Goal: Information Seeking & Learning: Find specific page/section

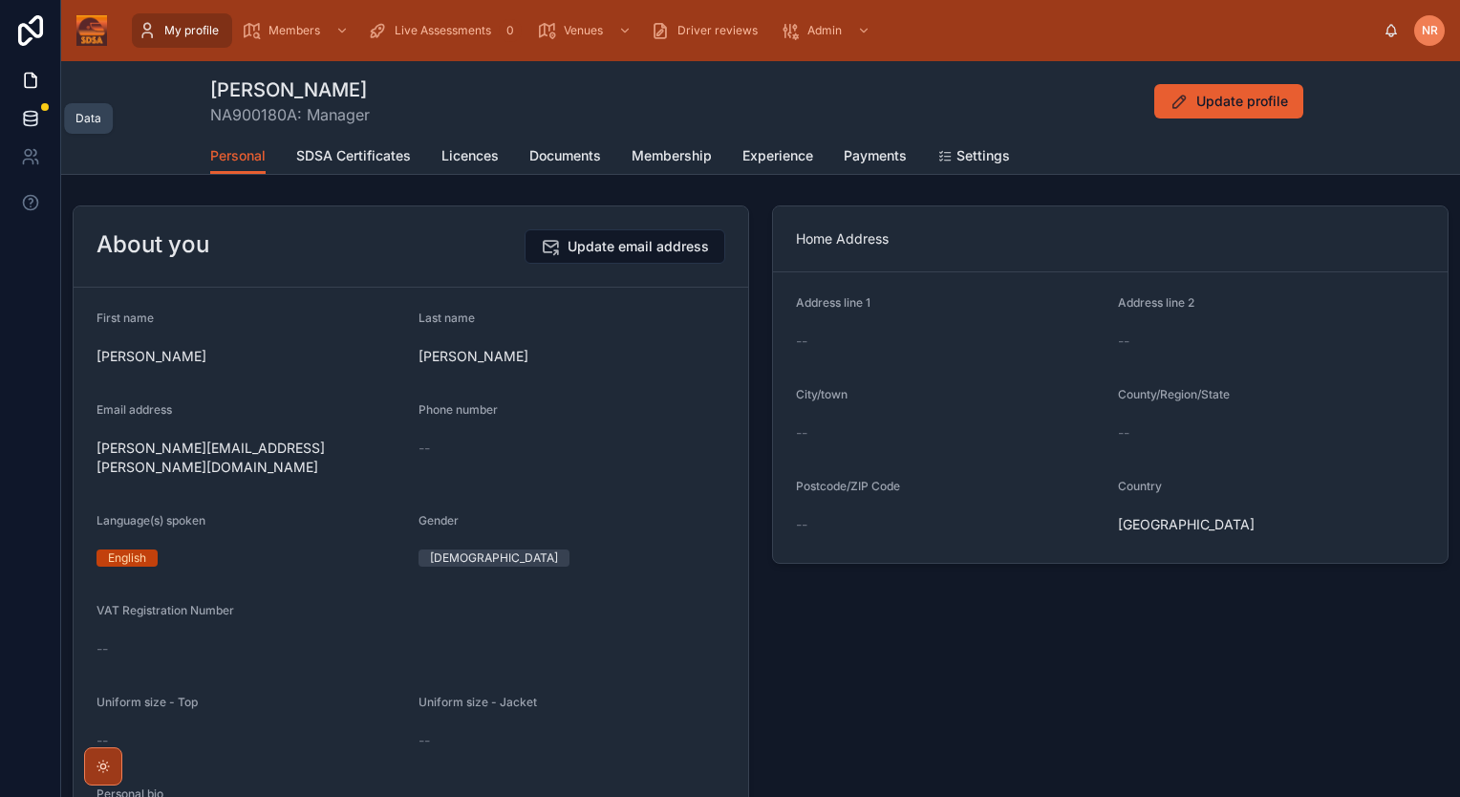
click at [25, 113] on icon at bounding box center [30, 114] width 12 height 5
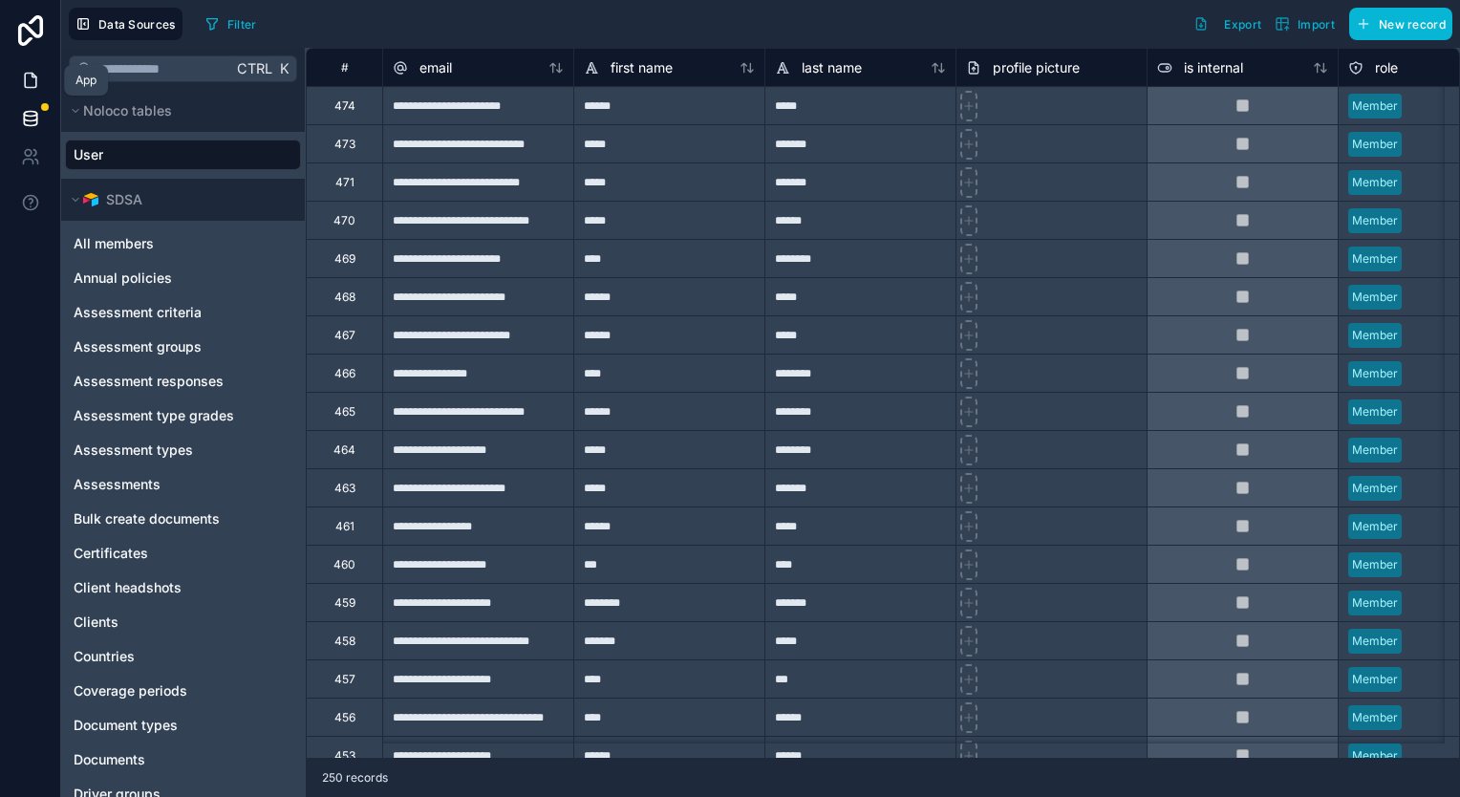
click at [32, 75] on icon at bounding box center [30, 81] width 11 height 14
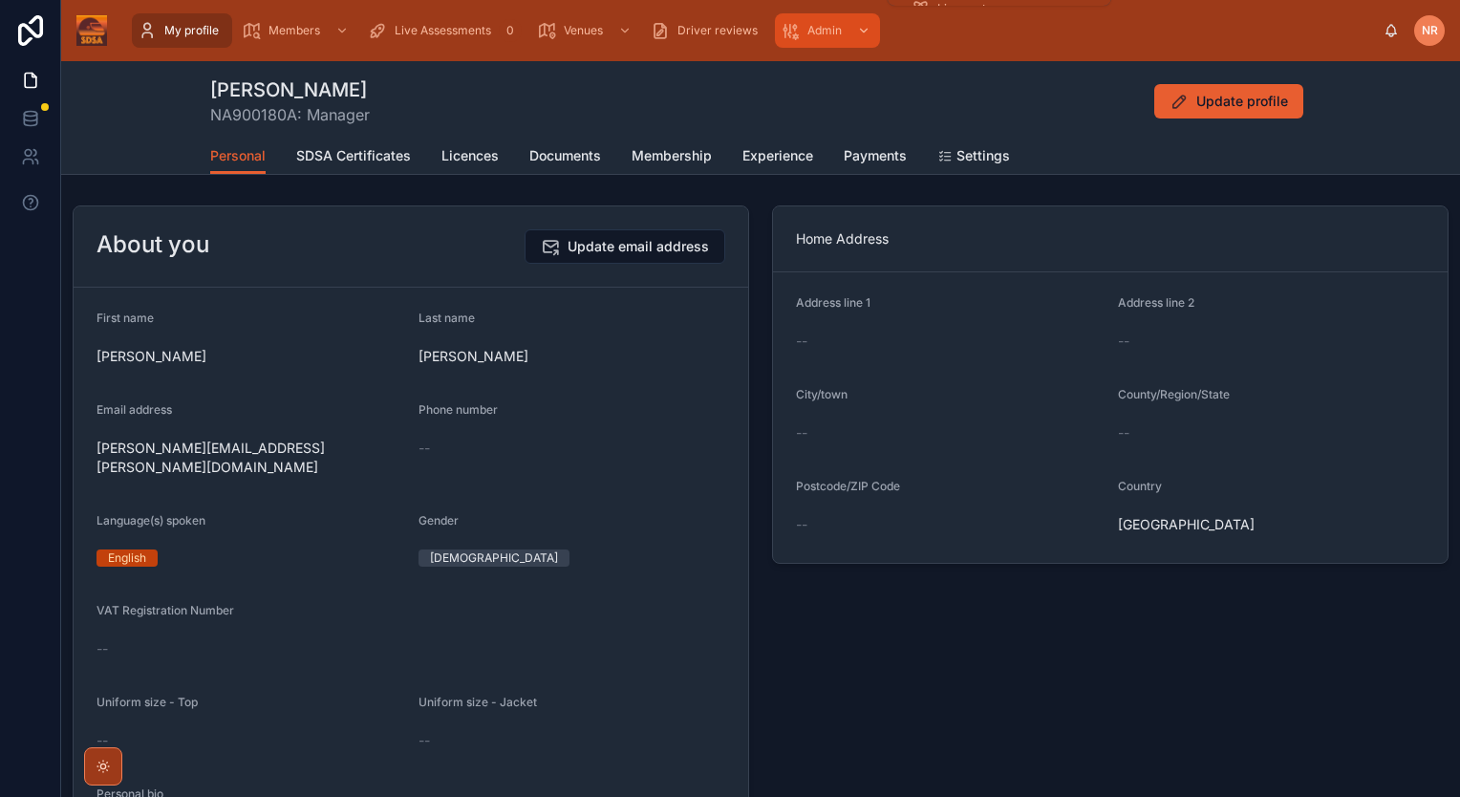
click at [825, 25] on span "Admin" at bounding box center [824, 30] width 34 height 15
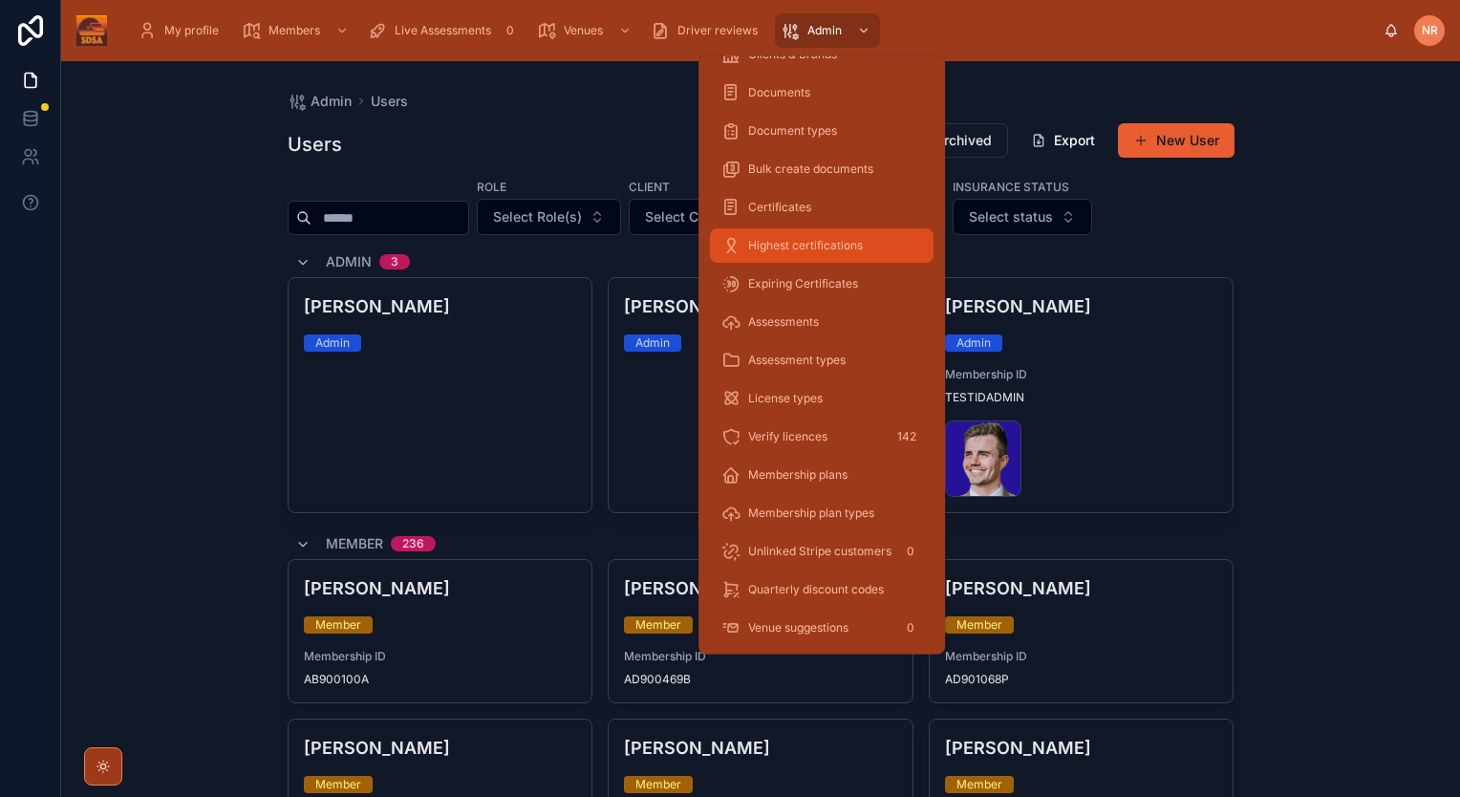
scroll to position [258, 0]
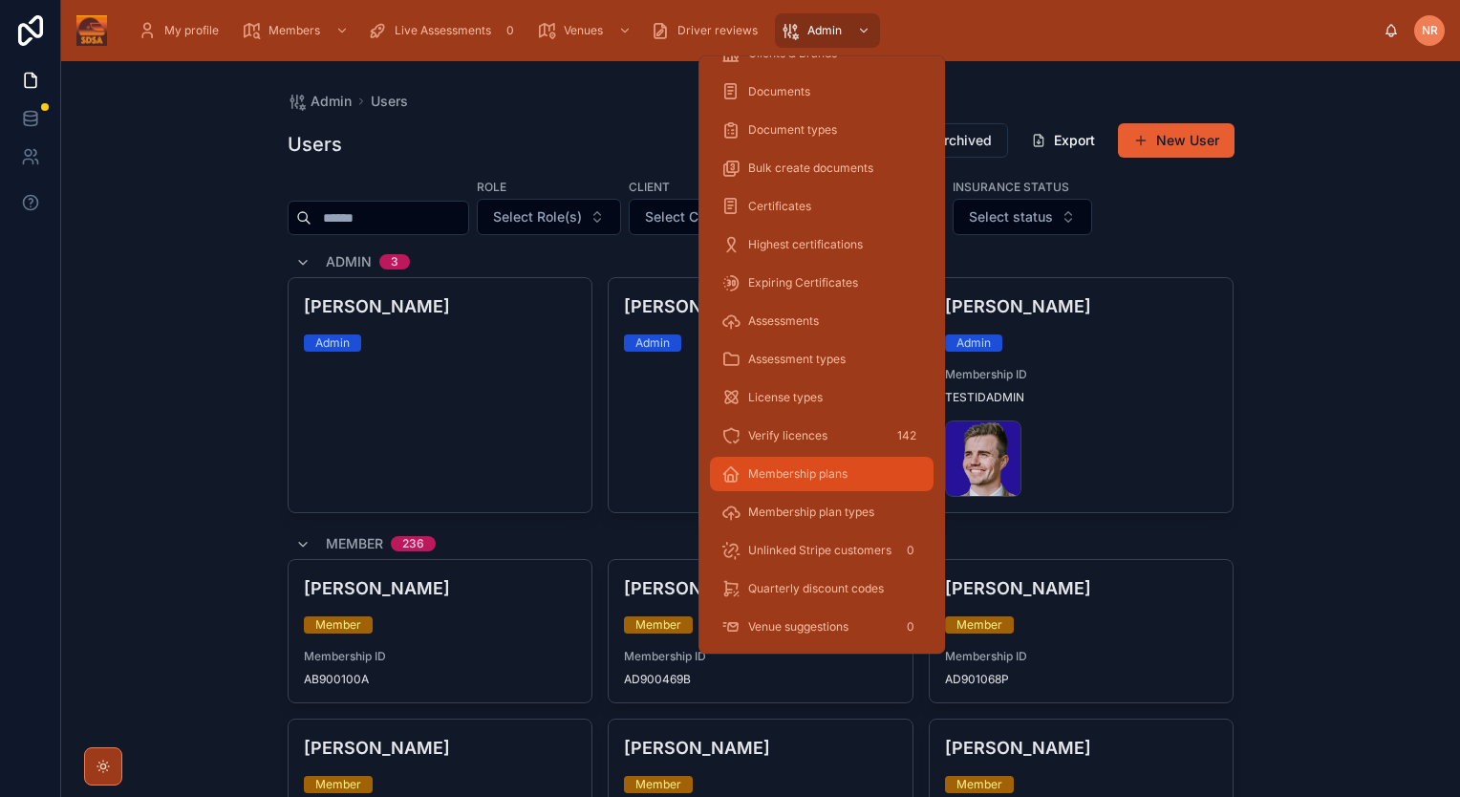
click at [829, 468] on span "Membership plans" at bounding box center [797, 473] width 99 height 15
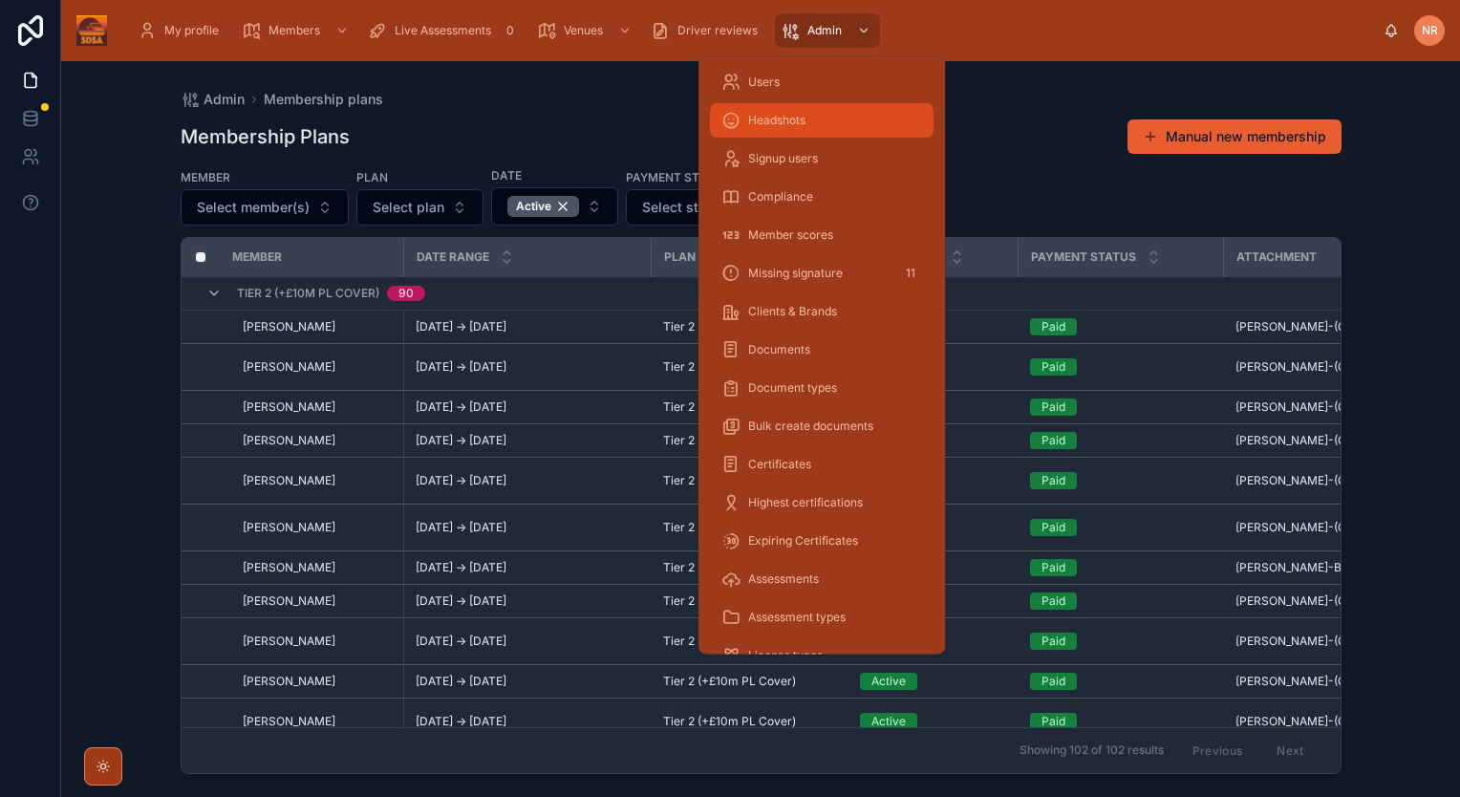
click at [788, 126] on span "Headshots" at bounding box center [776, 120] width 57 height 15
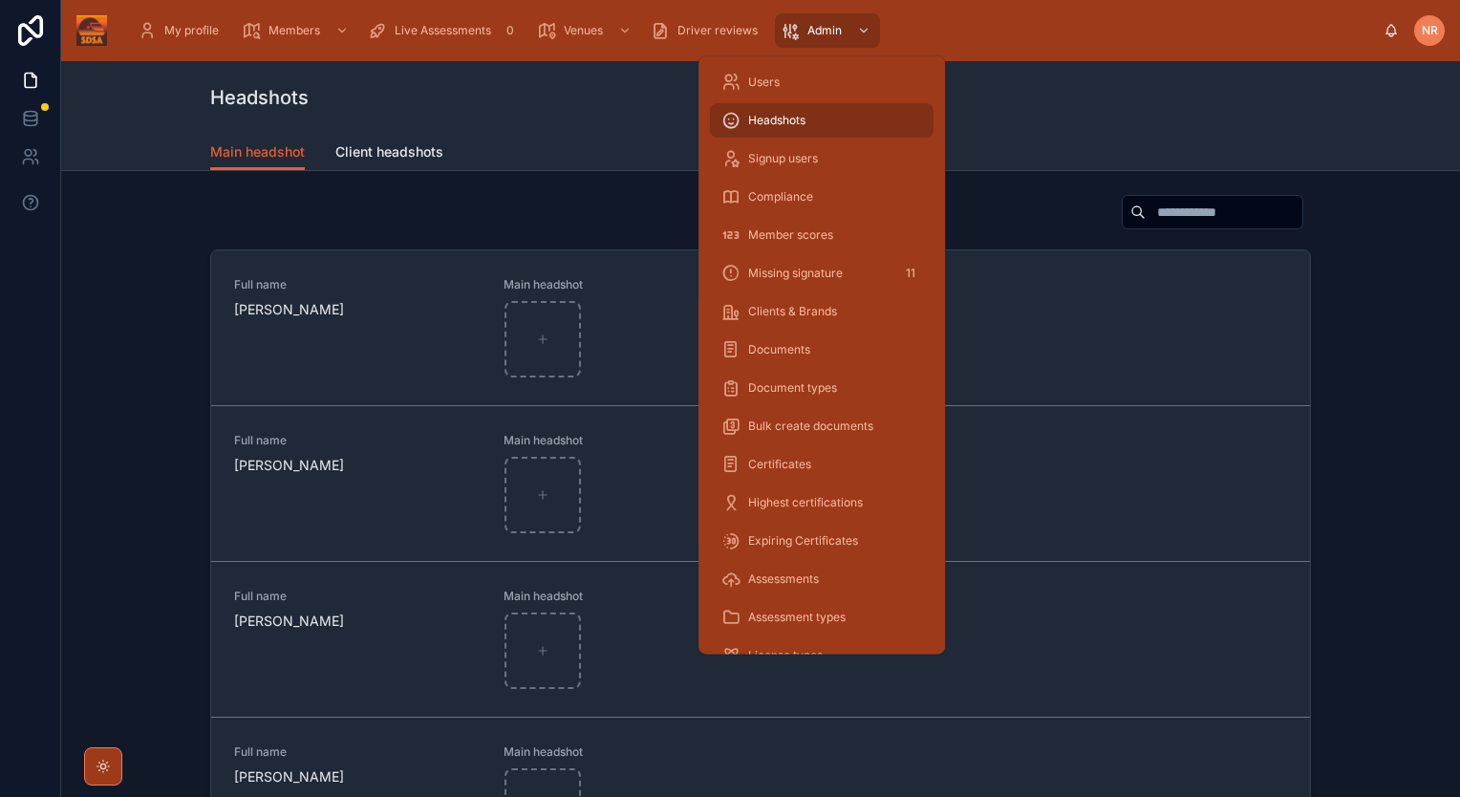
click at [788, 125] on span "Headshots" at bounding box center [776, 120] width 57 height 15
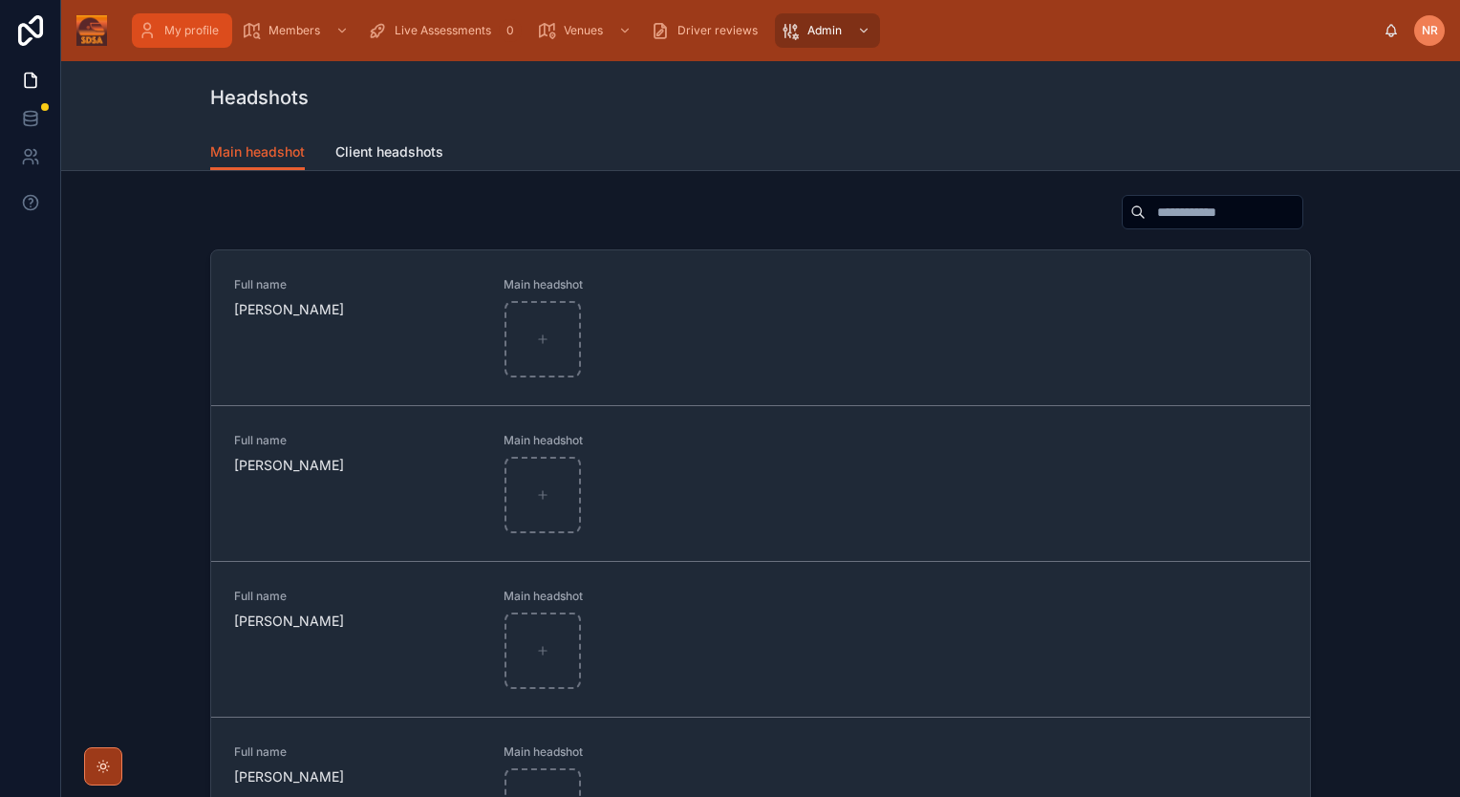
click at [181, 18] on div "My profile" at bounding box center [182, 30] width 89 height 31
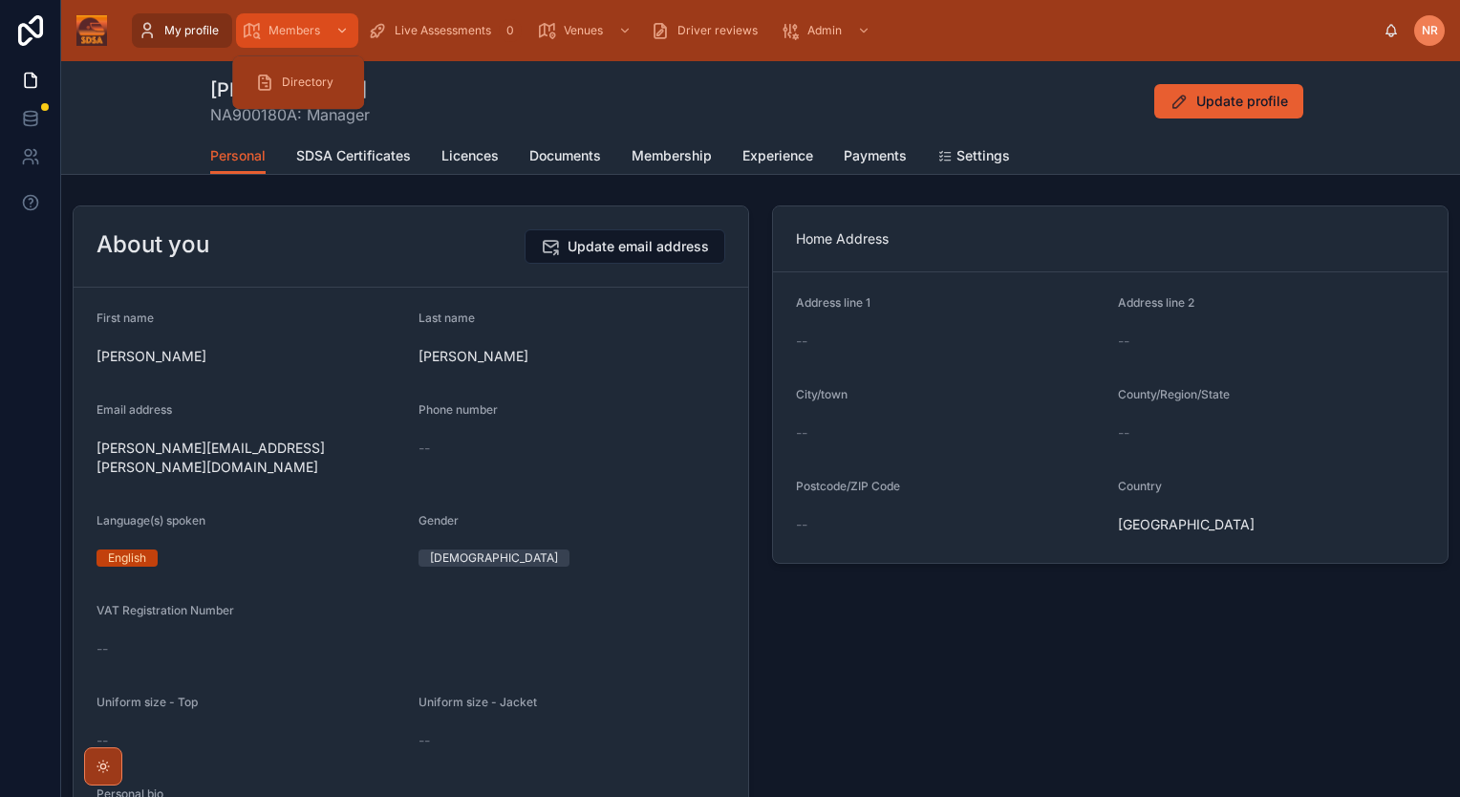
click at [297, 18] on div "Members" at bounding box center [297, 30] width 111 height 31
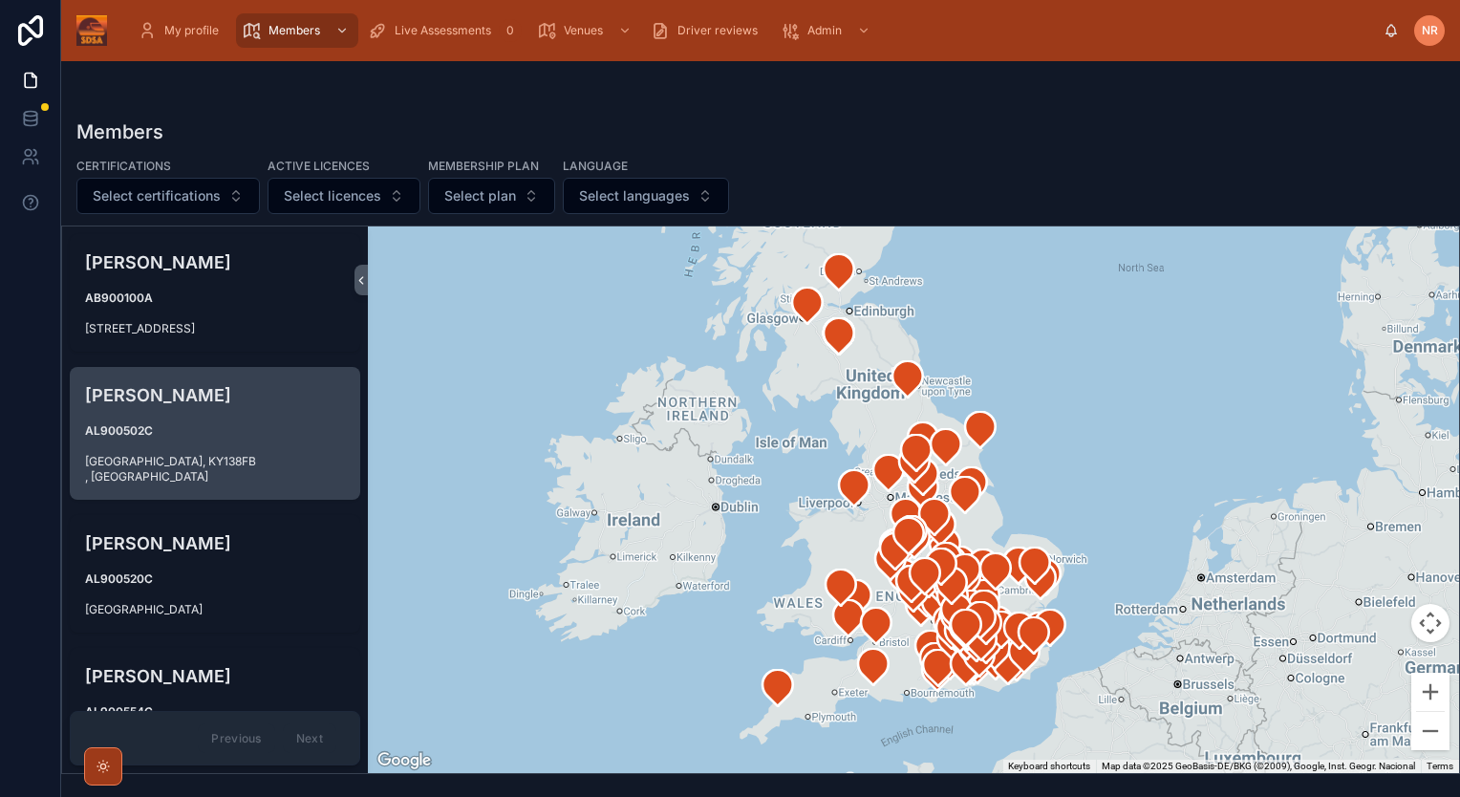
click at [151, 429] on div "Alan Gordon AL900502C Scotland, KY138FB , United Kingdom" at bounding box center [215, 433] width 290 height 133
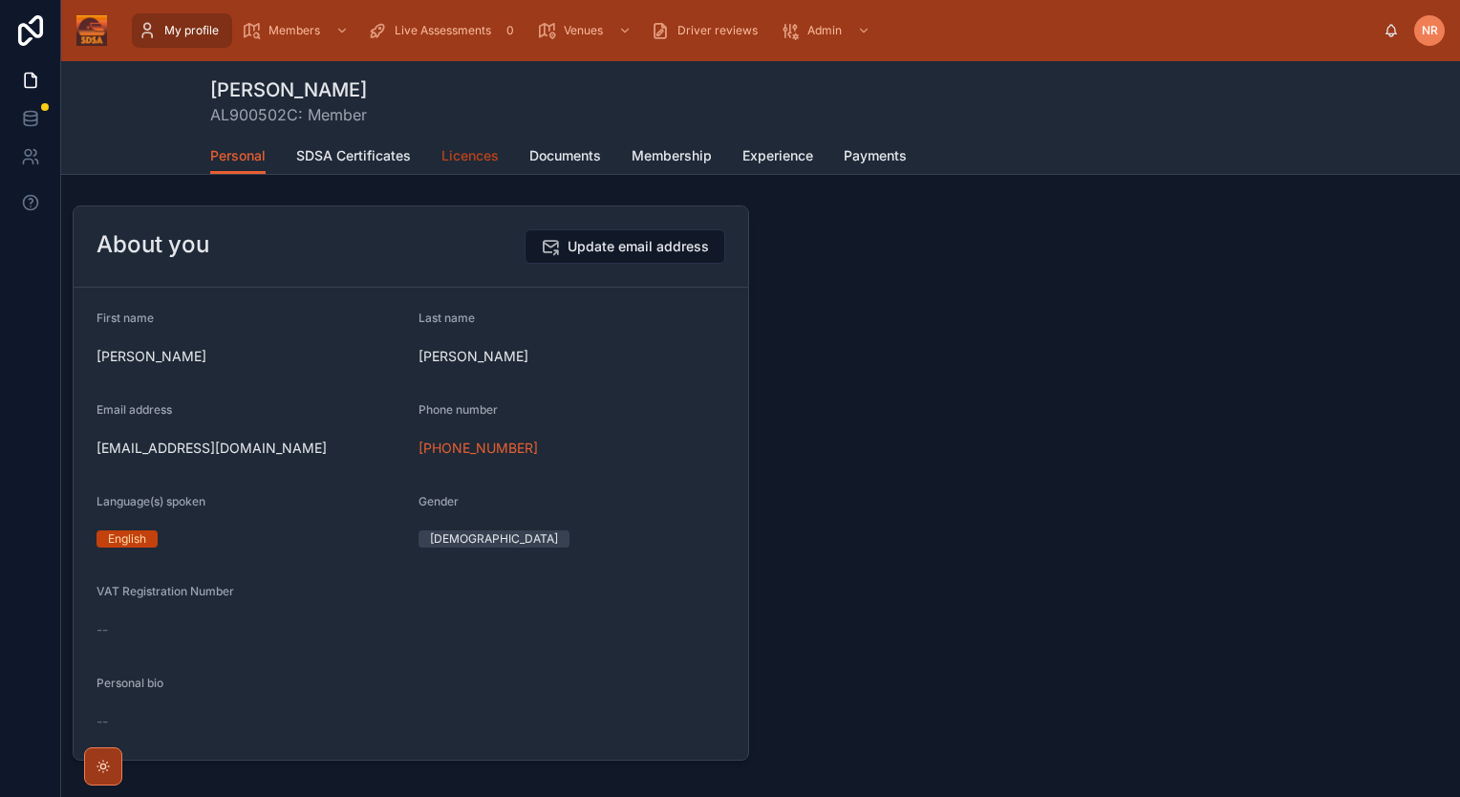
click at [462, 162] on span "Licences" at bounding box center [469, 155] width 57 height 19
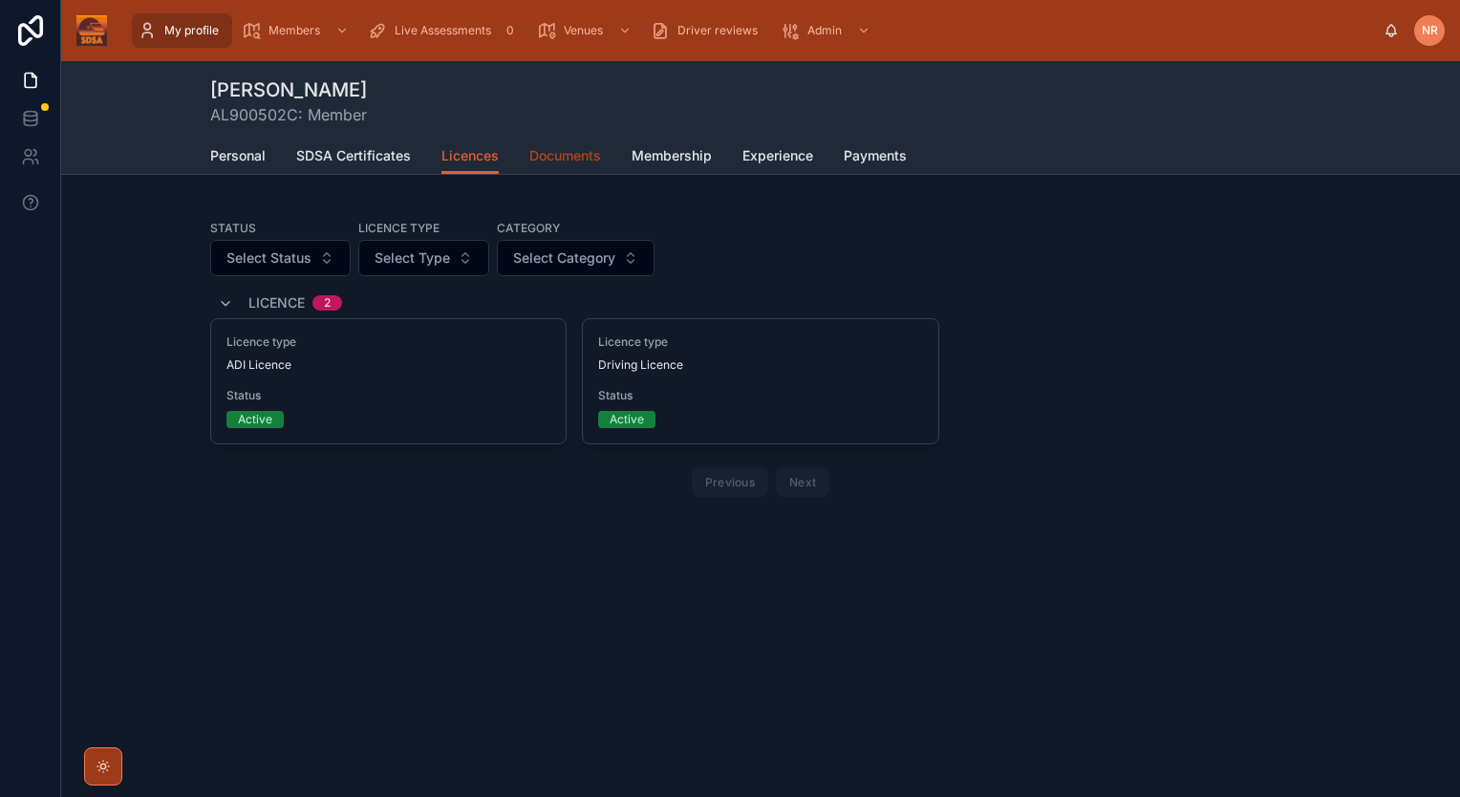
click at [568, 161] on span "Documents" at bounding box center [565, 155] width 72 height 19
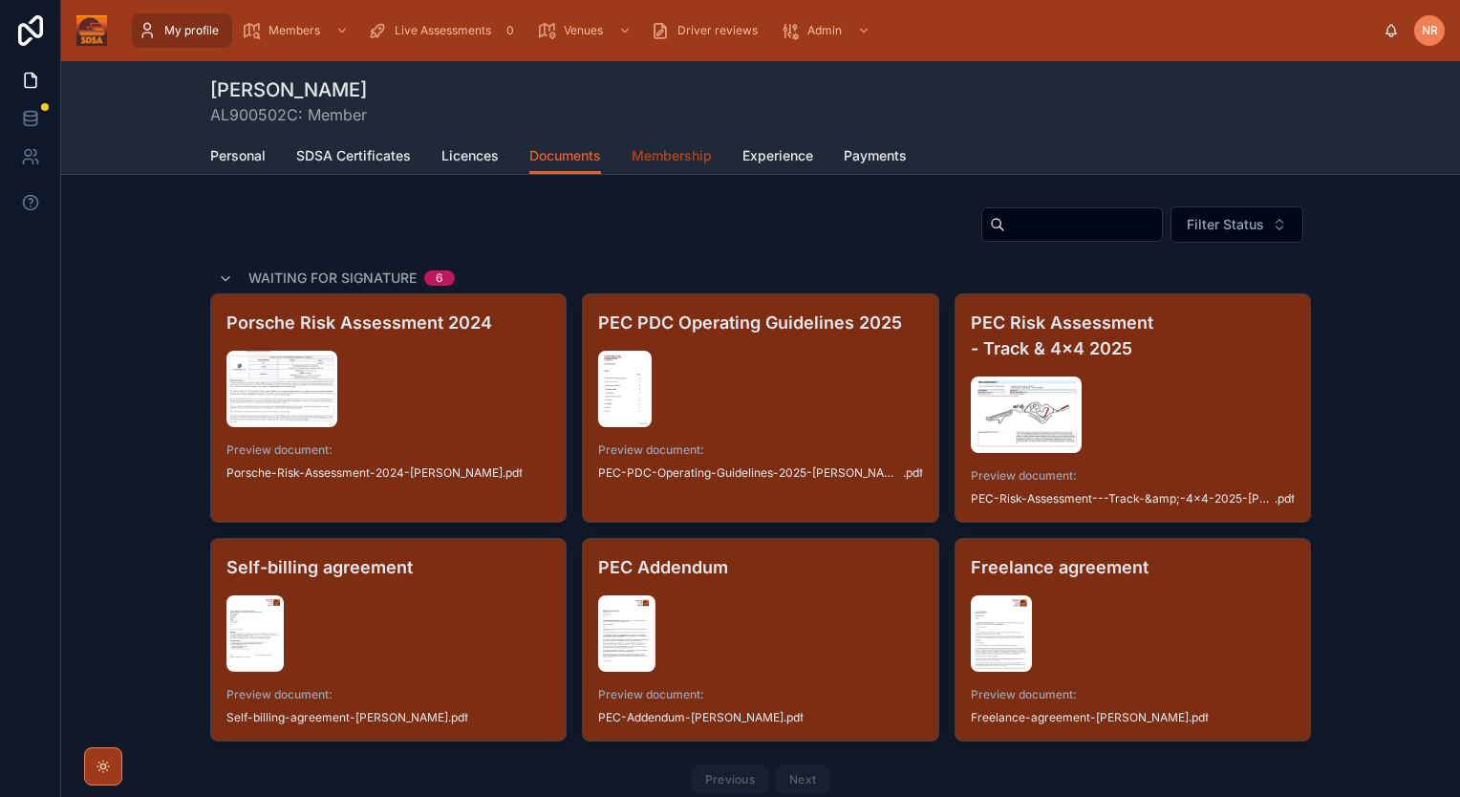
click at [684, 148] on span "Membership" at bounding box center [672, 155] width 80 height 19
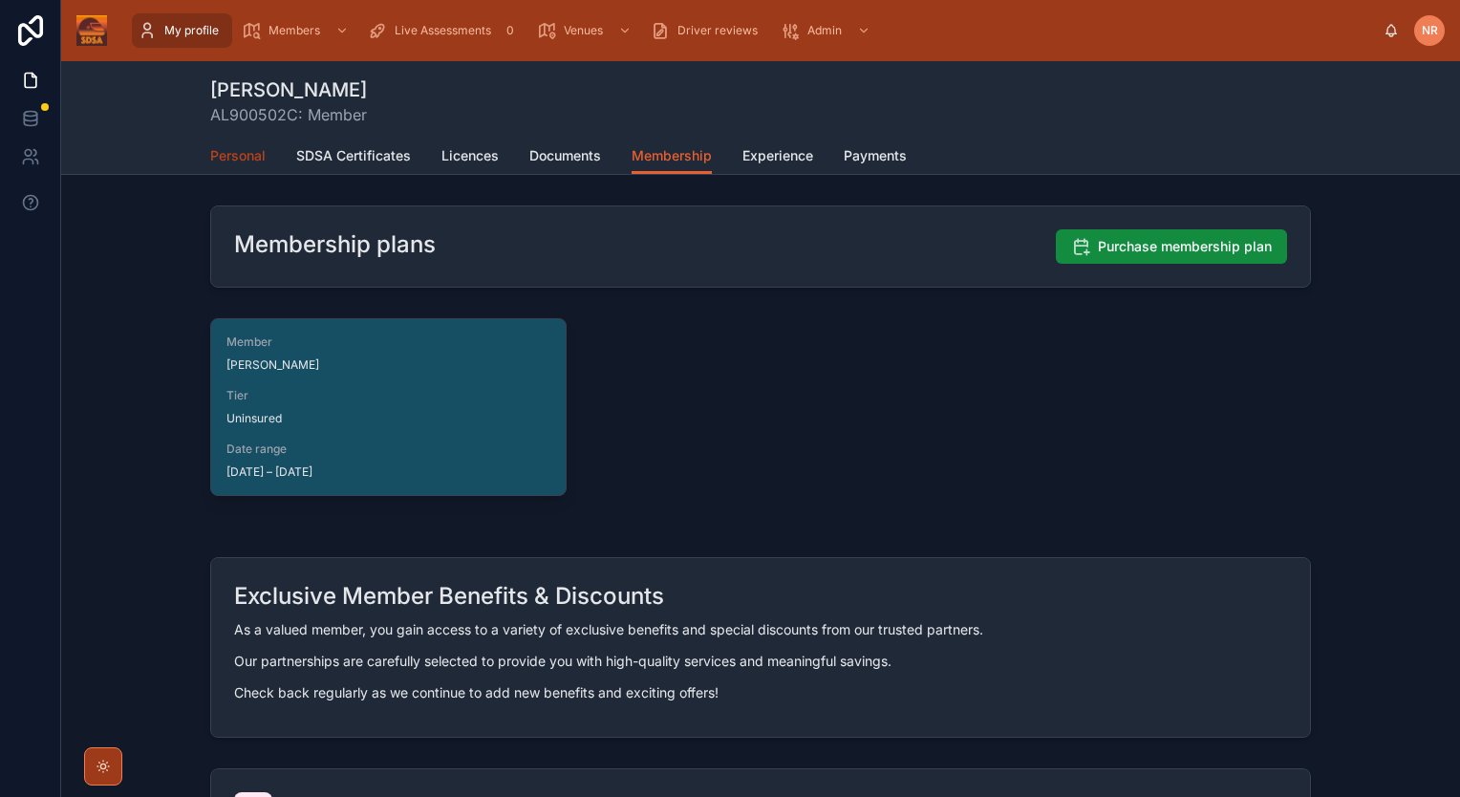
click at [232, 161] on span "Personal" at bounding box center [237, 155] width 55 height 19
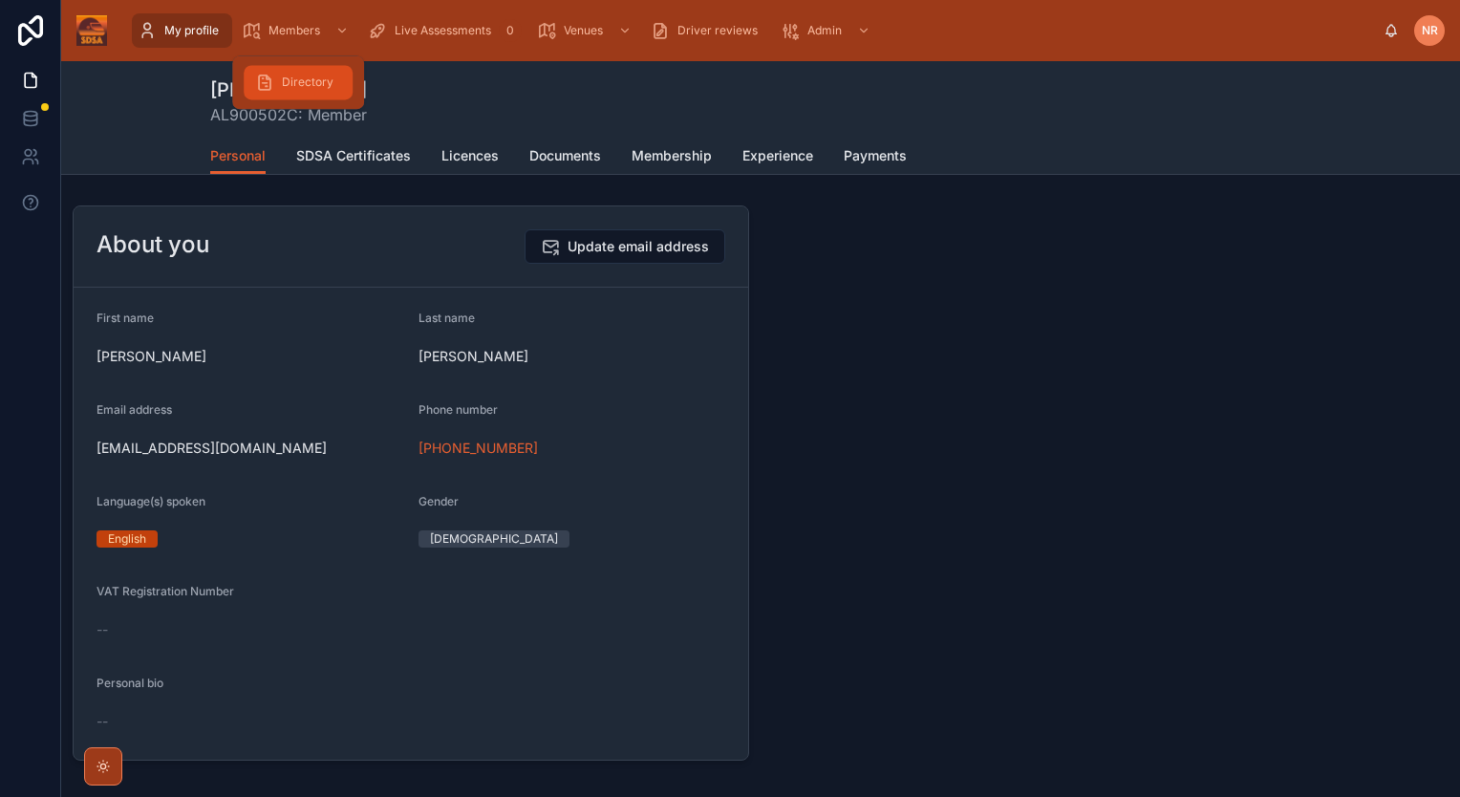
click at [309, 85] on span "Directory" at bounding box center [308, 82] width 52 height 15
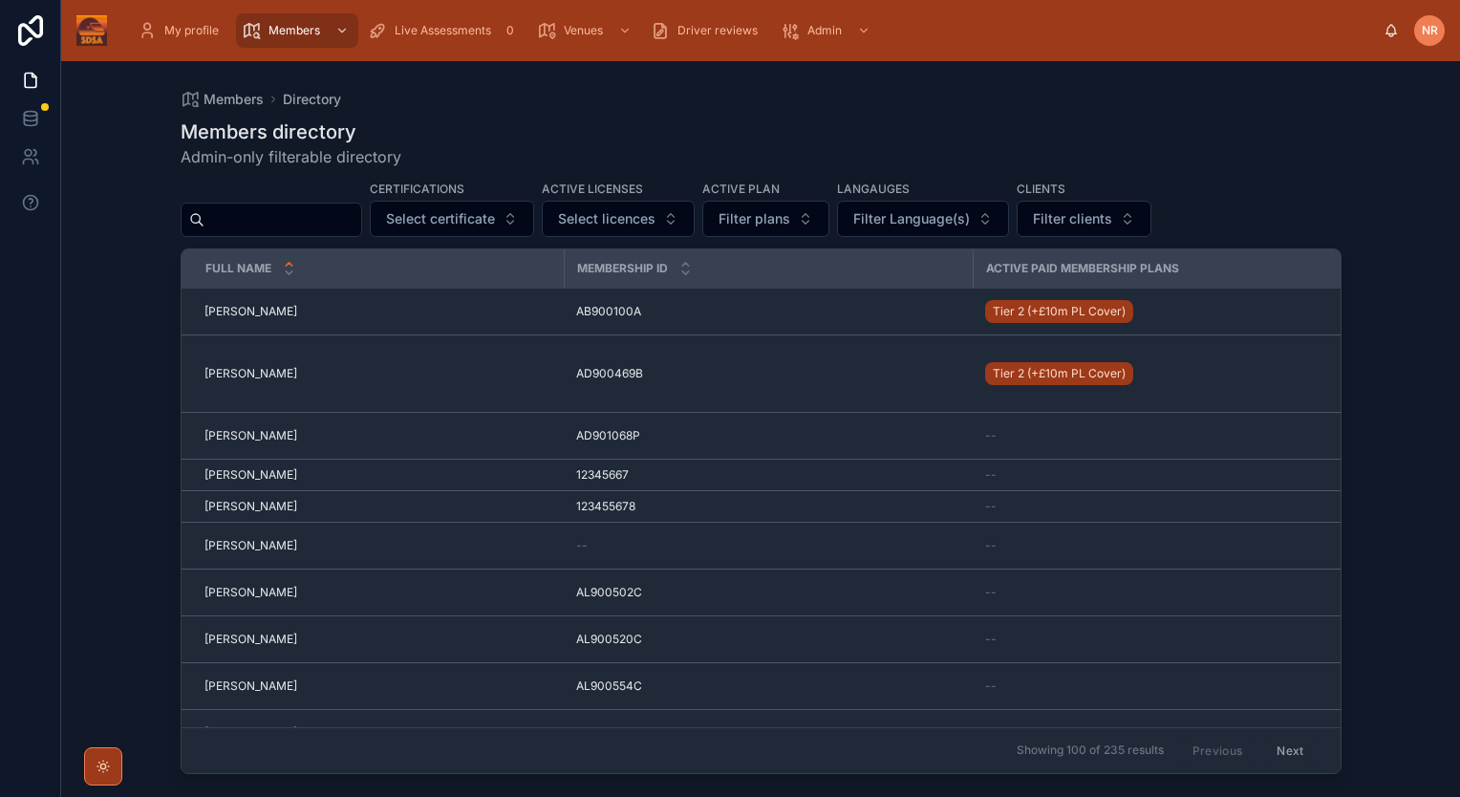
click at [261, 223] on input "text" at bounding box center [282, 219] width 157 height 27
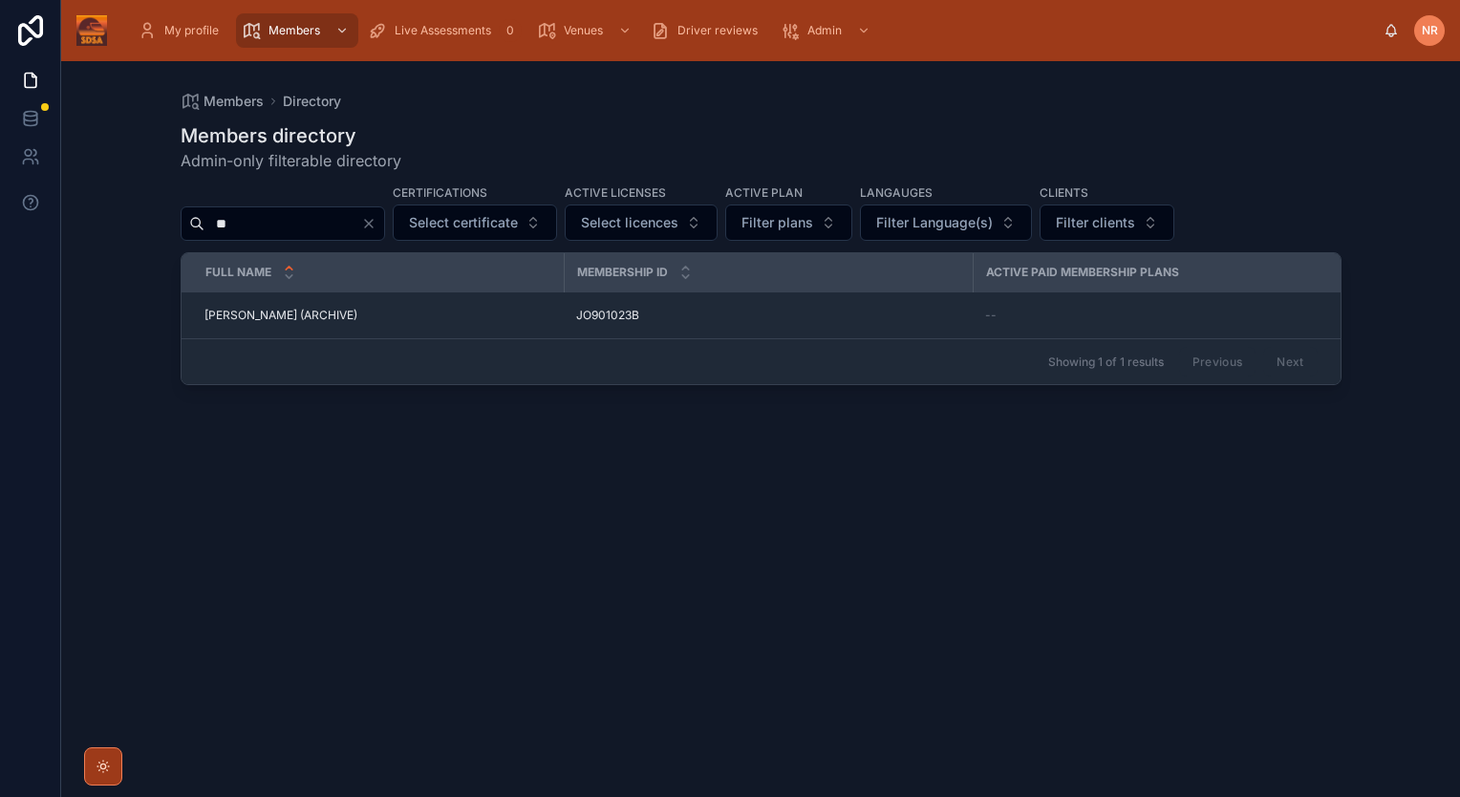
type input "*"
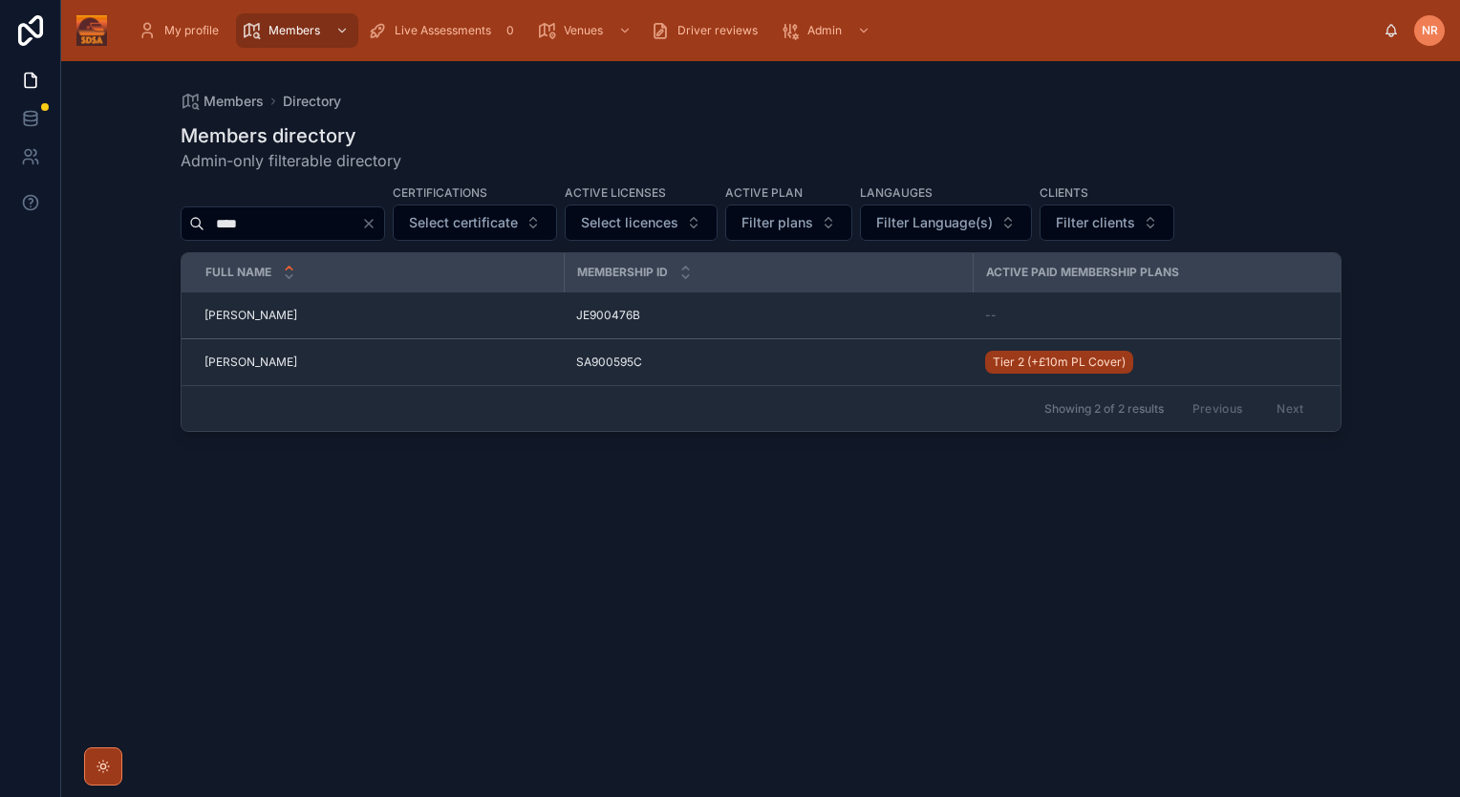
click at [271, 220] on input "****" at bounding box center [282, 223] width 157 height 27
type input "*"
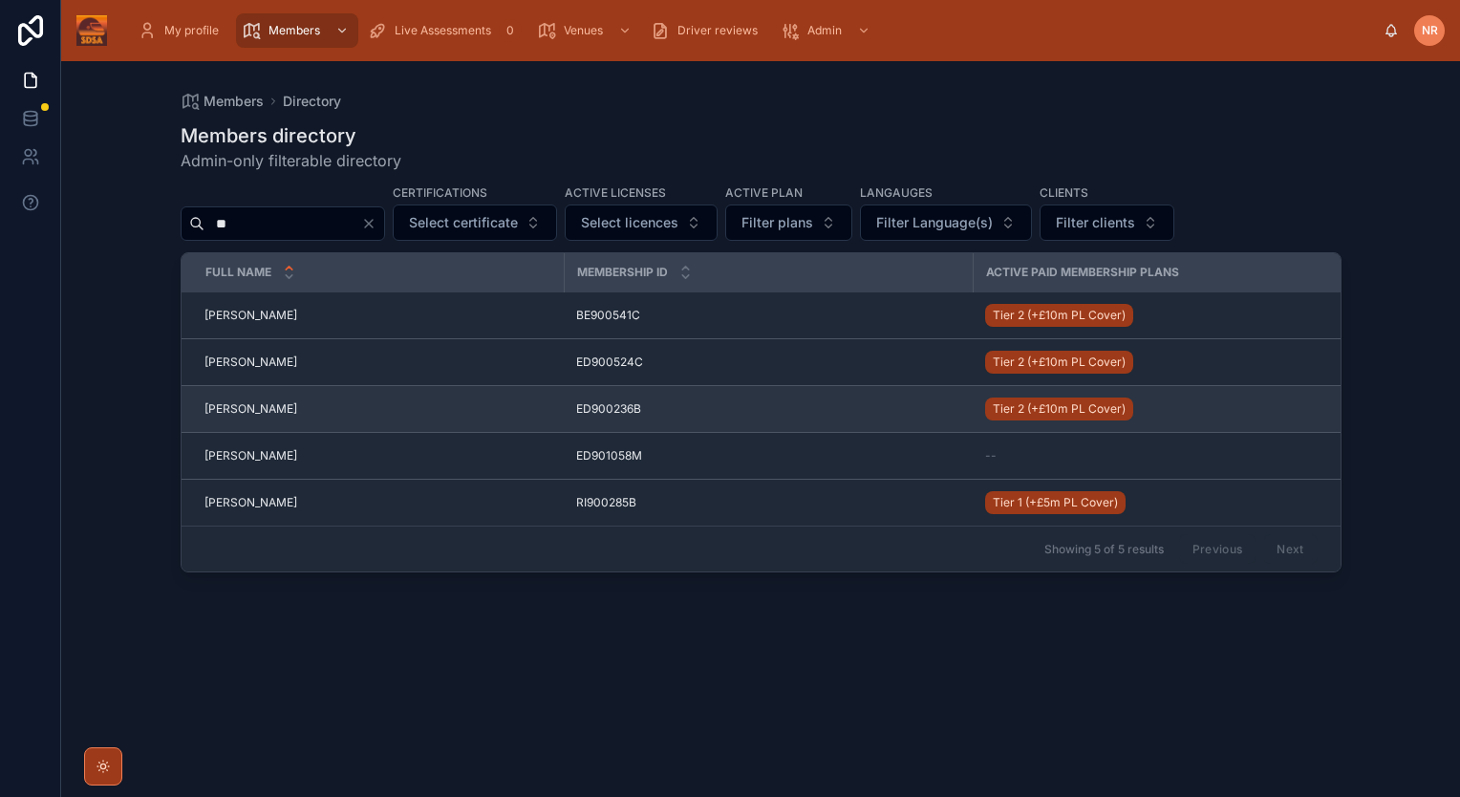
type input "**"
click at [283, 398] on td "Ed Redfern Ed Redfern" at bounding box center [373, 409] width 383 height 47
click at [248, 413] on span "[PERSON_NAME]" at bounding box center [250, 408] width 93 height 15
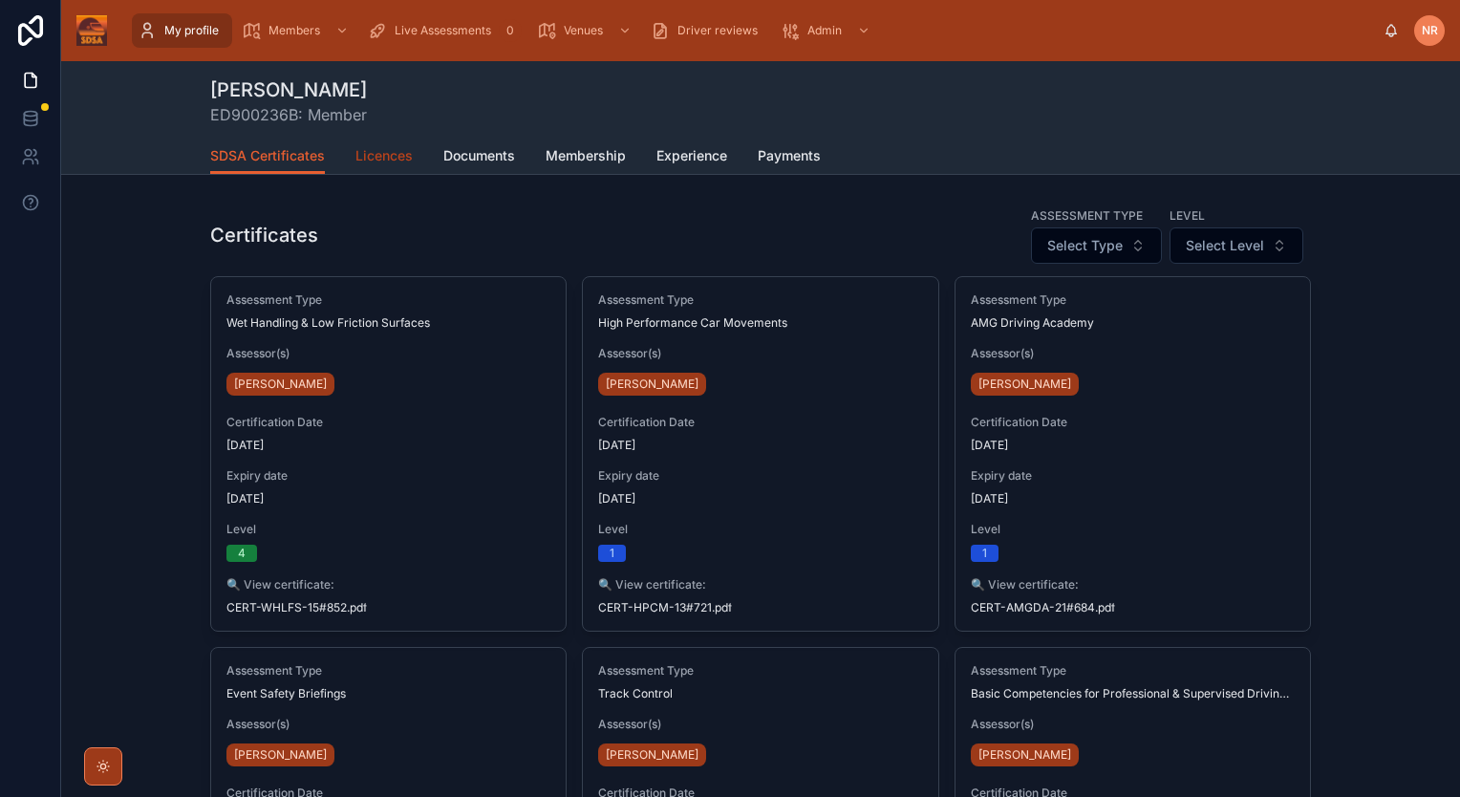
click at [390, 154] on span "Licences" at bounding box center [383, 155] width 57 height 19
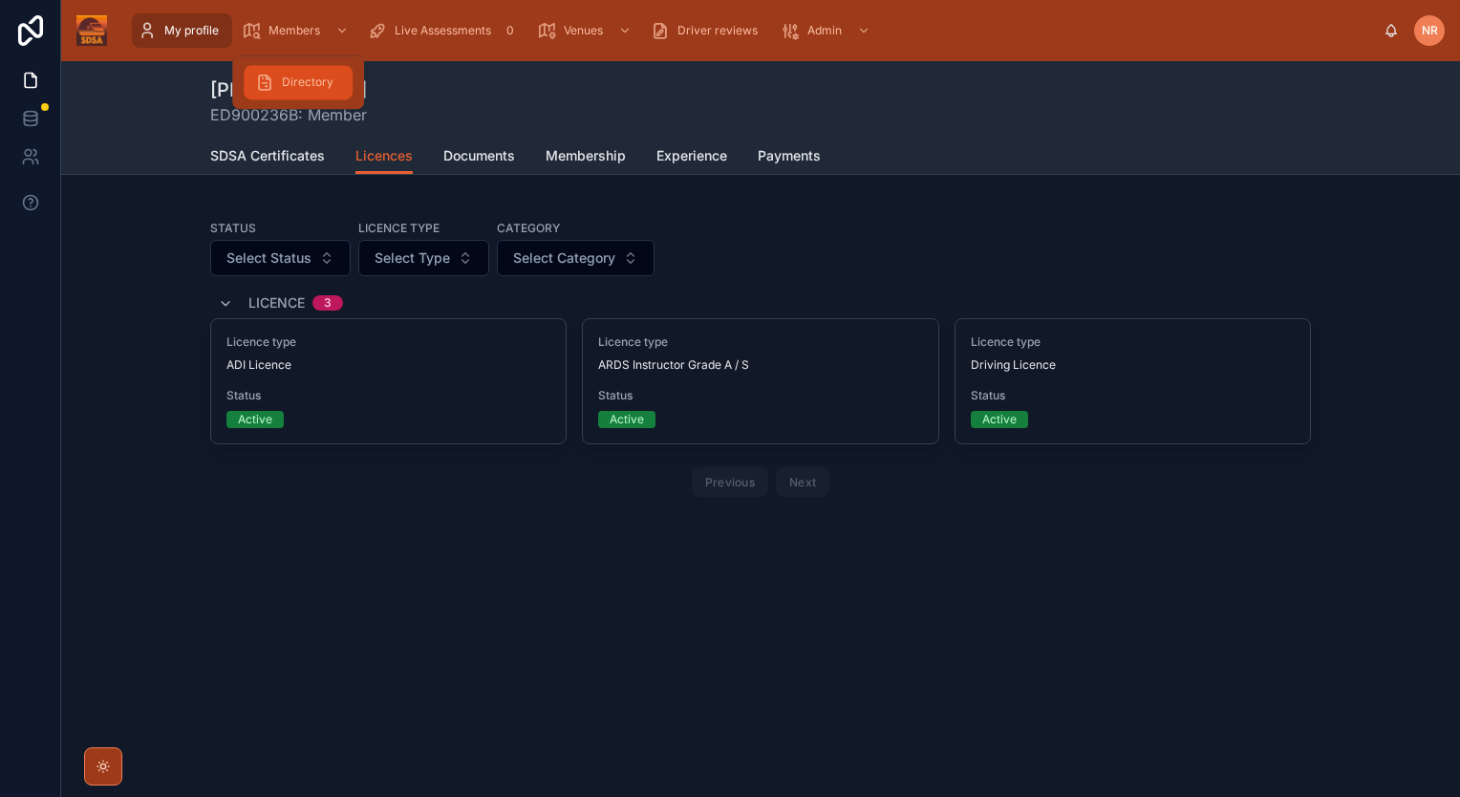
click at [297, 76] on span "Directory" at bounding box center [308, 82] width 52 height 15
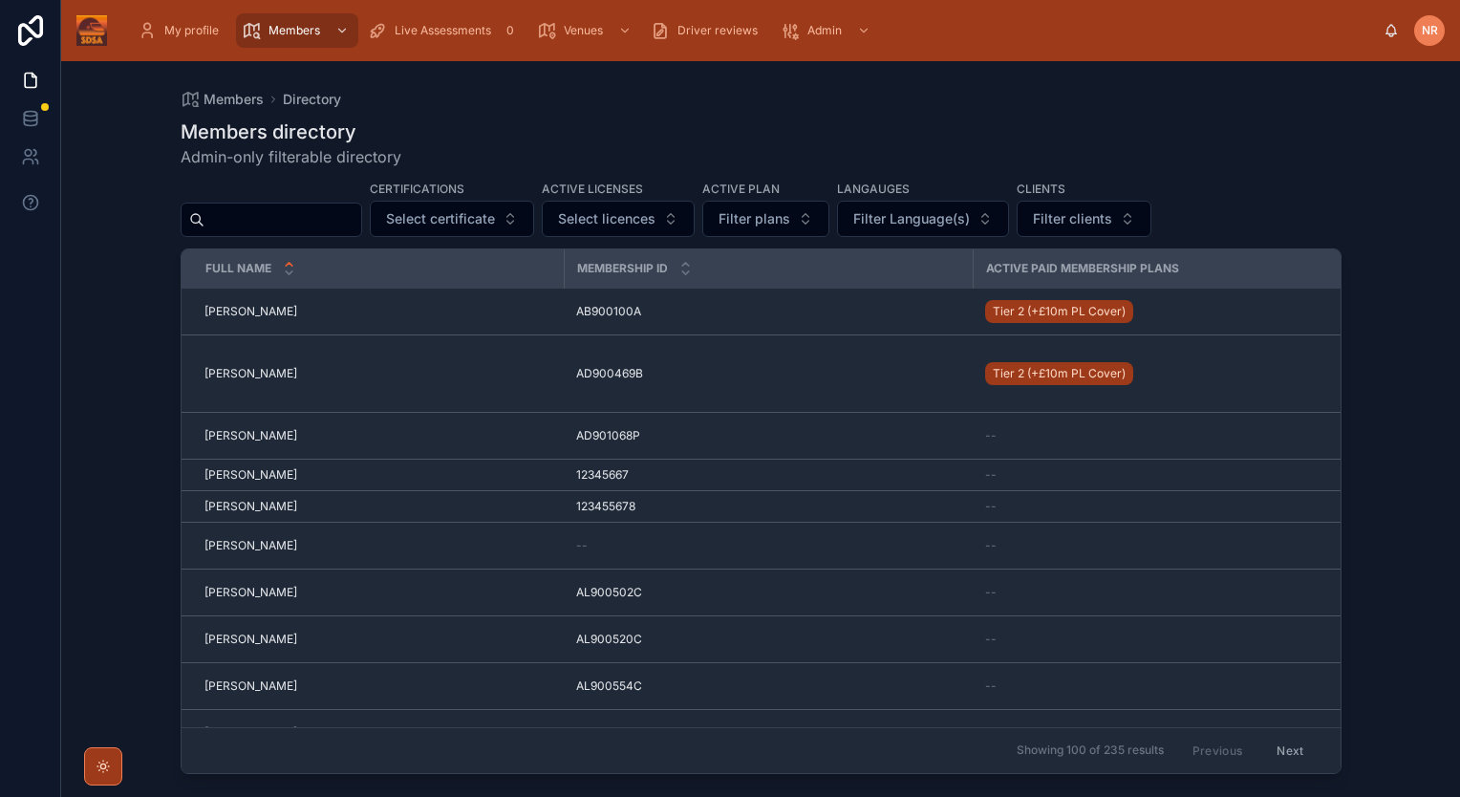
click at [275, 203] on div at bounding box center [272, 220] width 182 height 34
click at [270, 224] on input "text" at bounding box center [282, 219] width 157 height 27
type input "*****"
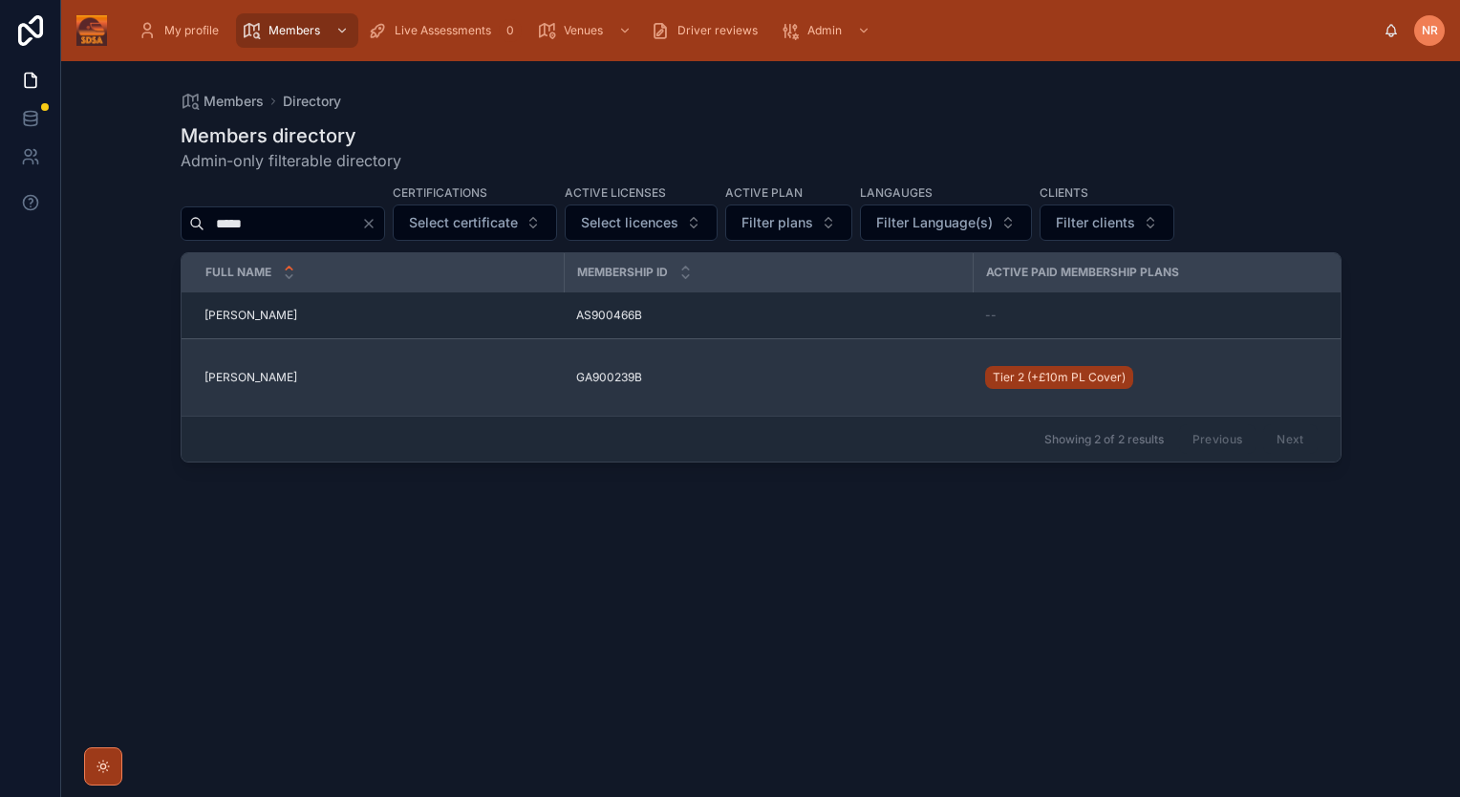
click at [225, 371] on span "Gary Marsh" at bounding box center [250, 377] width 93 height 15
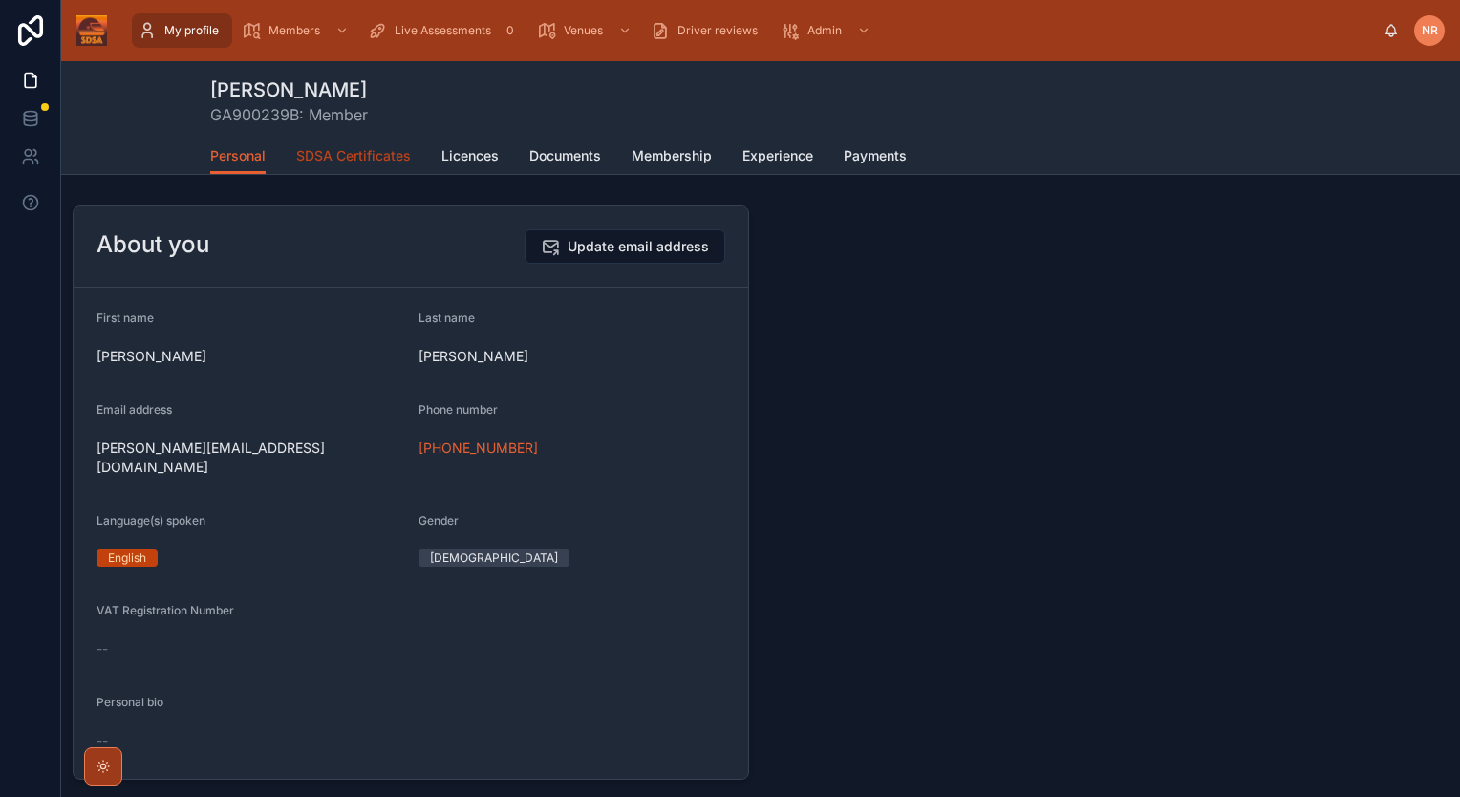
click at [351, 159] on span "SDSA Certificates" at bounding box center [353, 155] width 115 height 19
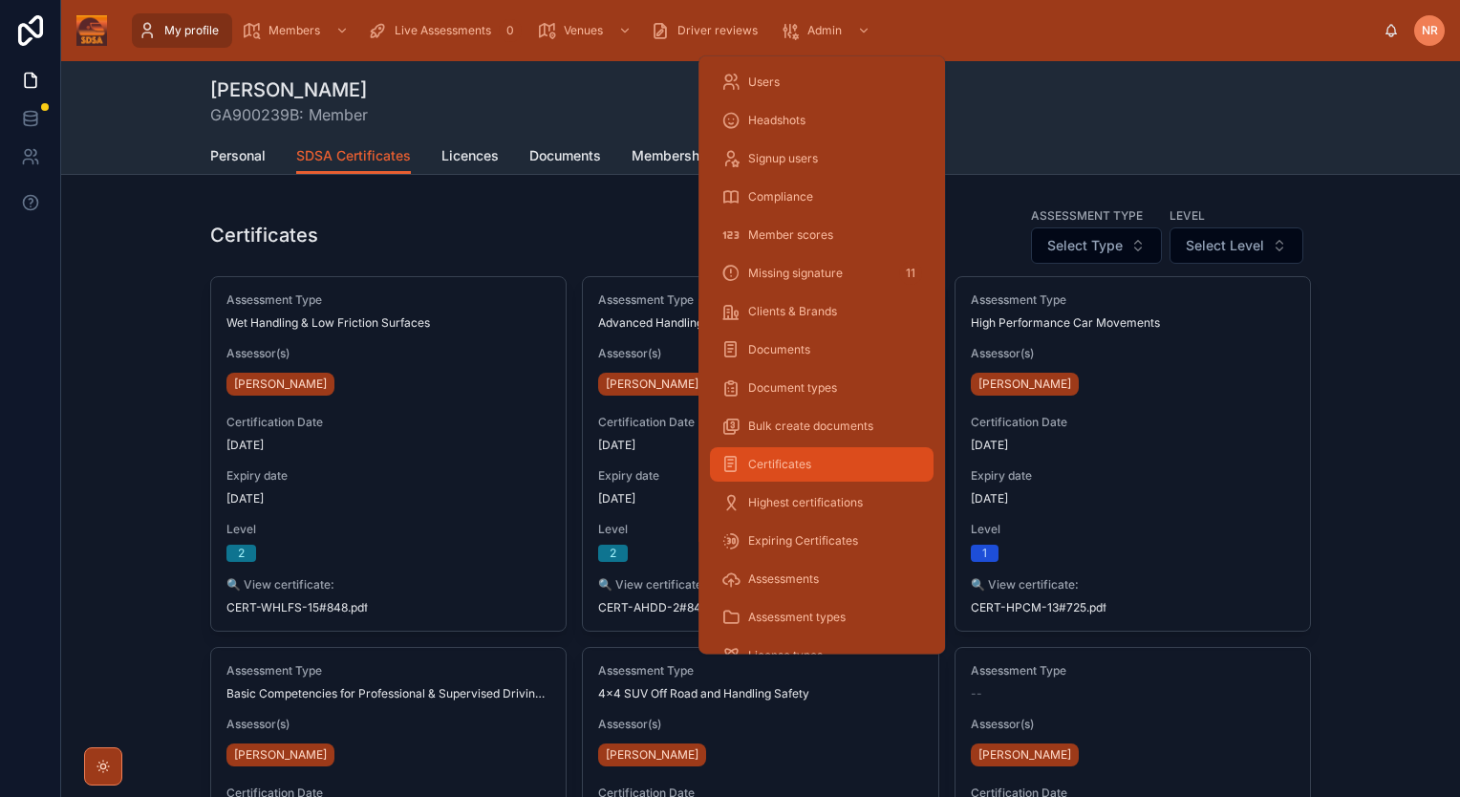
click at [779, 472] on div "Certificates" at bounding box center [821, 464] width 201 height 31
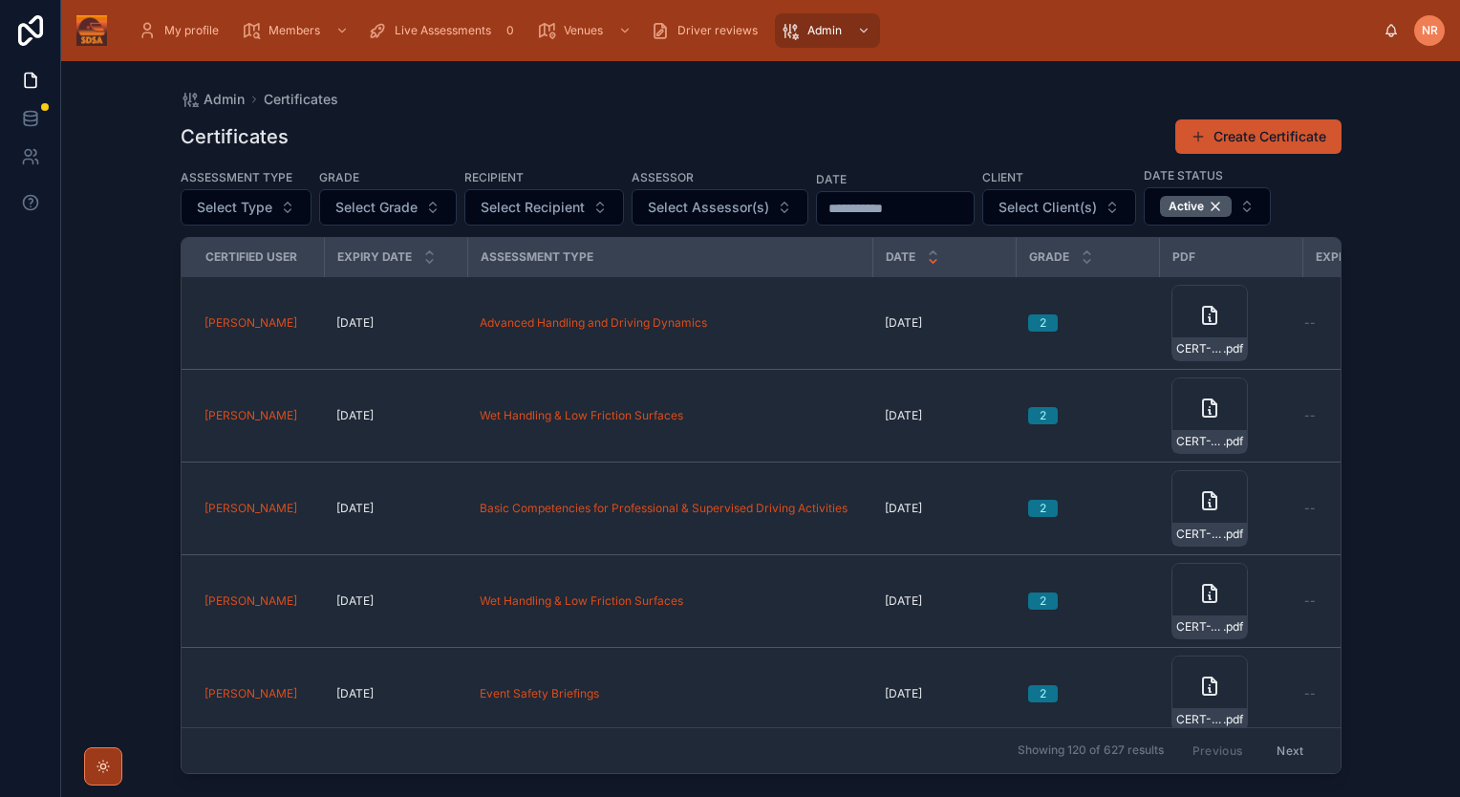
click at [1227, 138] on button "Create Certificate" at bounding box center [1258, 136] width 166 height 34
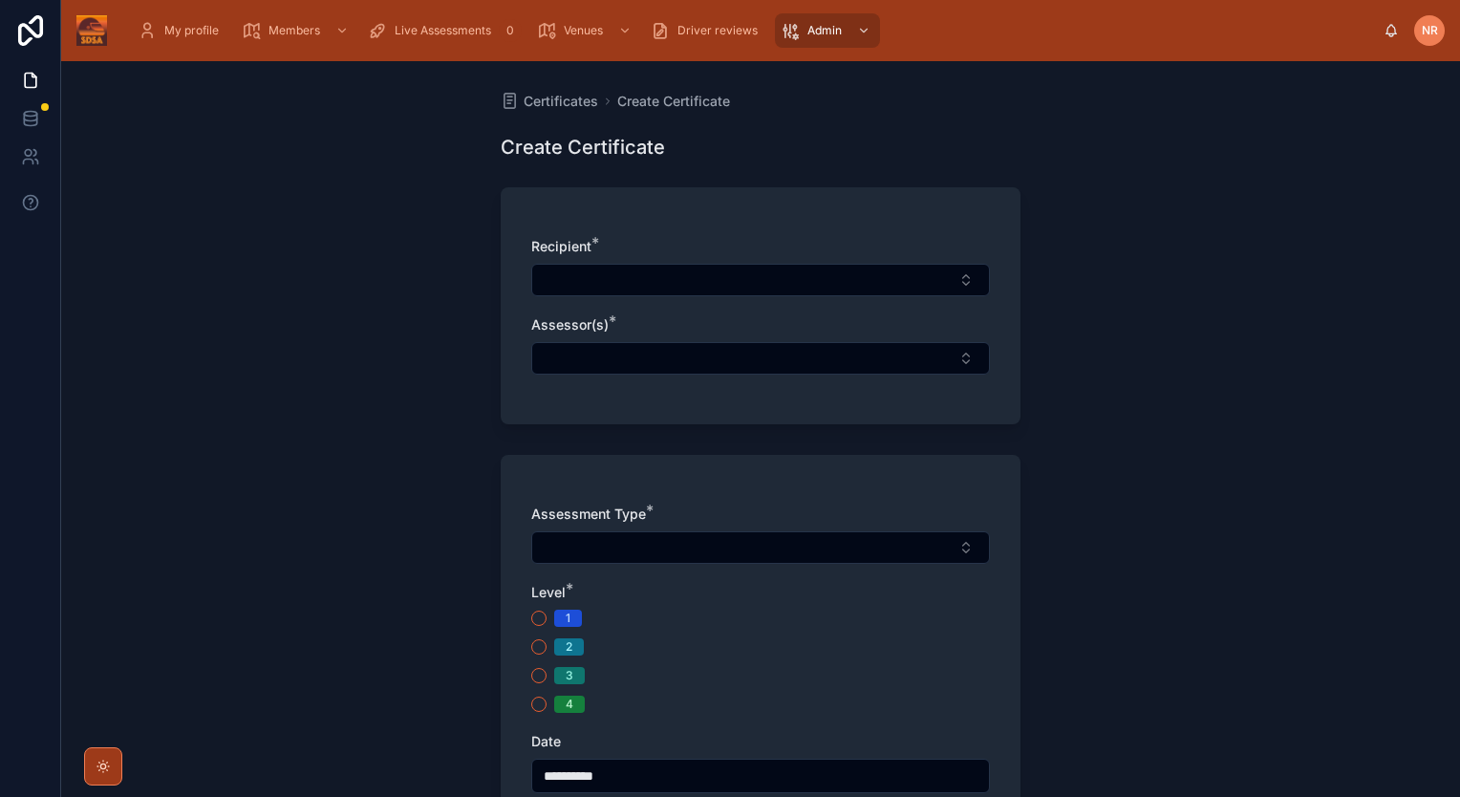
click at [1349, 235] on div "**********" at bounding box center [760, 429] width 1399 height 736
click at [413, 32] on span "Live Assessments" at bounding box center [443, 30] width 96 height 15
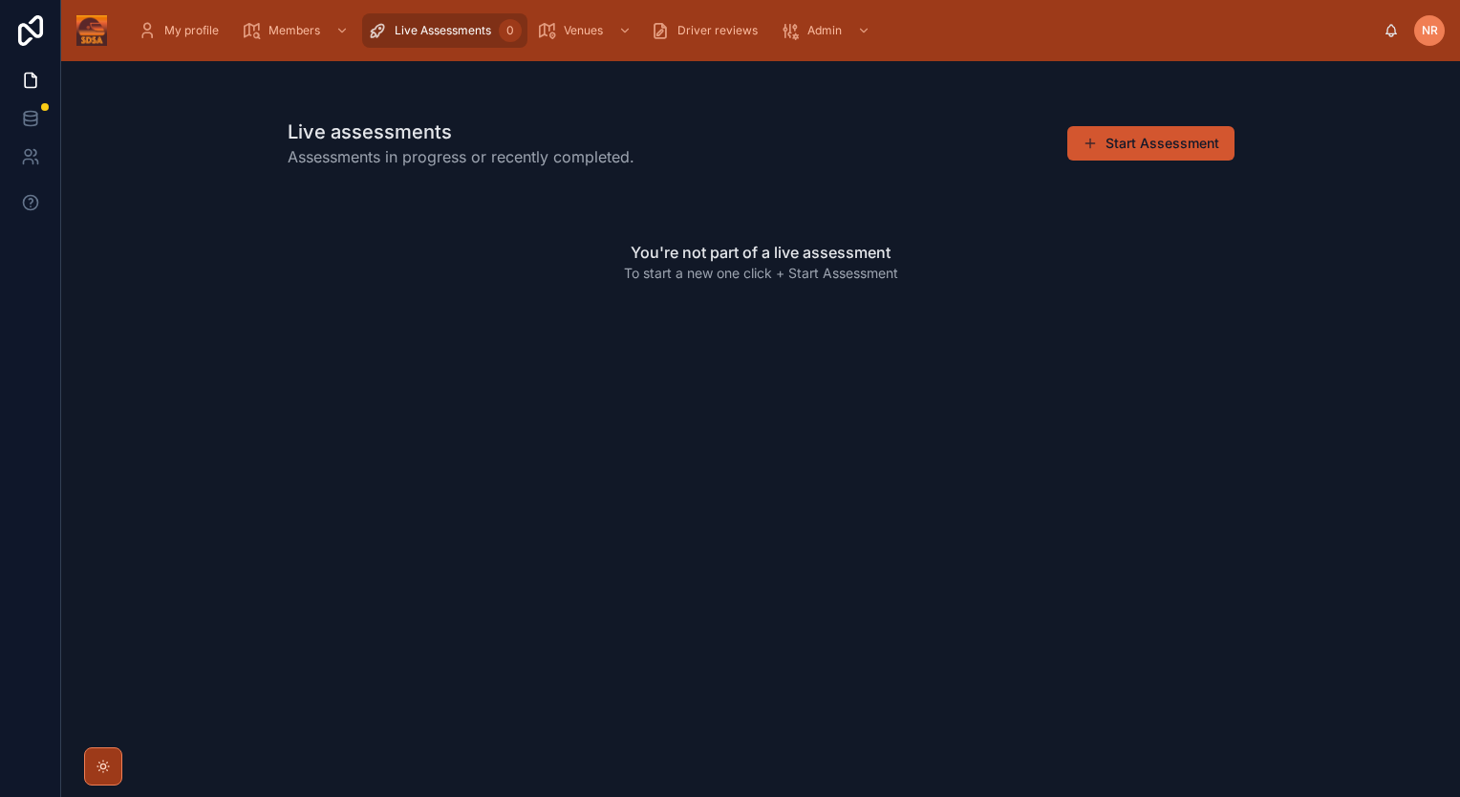
click at [1103, 151] on button "Start Assessment" at bounding box center [1150, 143] width 167 height 34
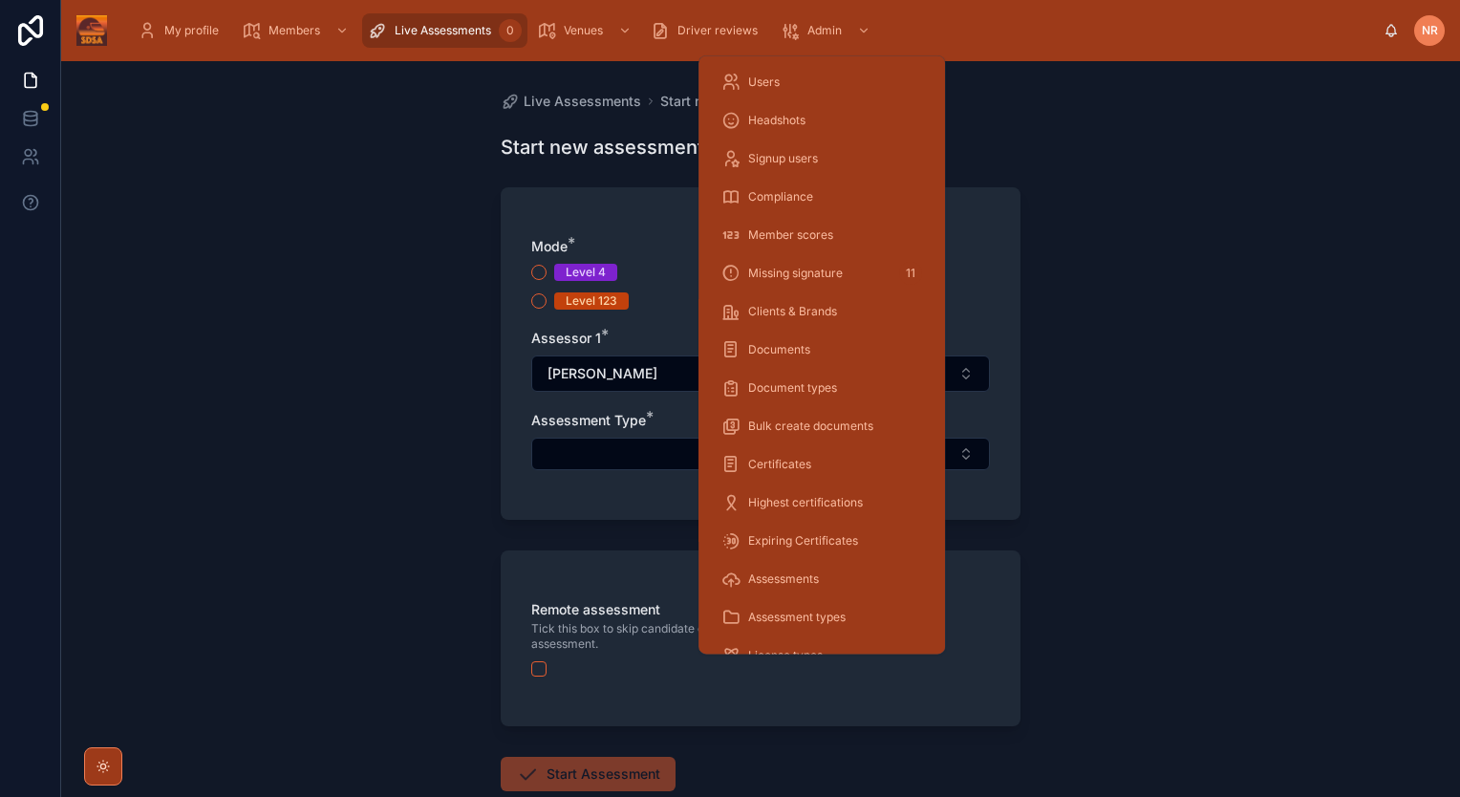
click at [787, 560] on div "Assessments" at bounding box center [821, 579] width 246 height 38
click at [794, 538] on span "Expiring Certificates" at bounding box center [803, 540] width 110 height 15
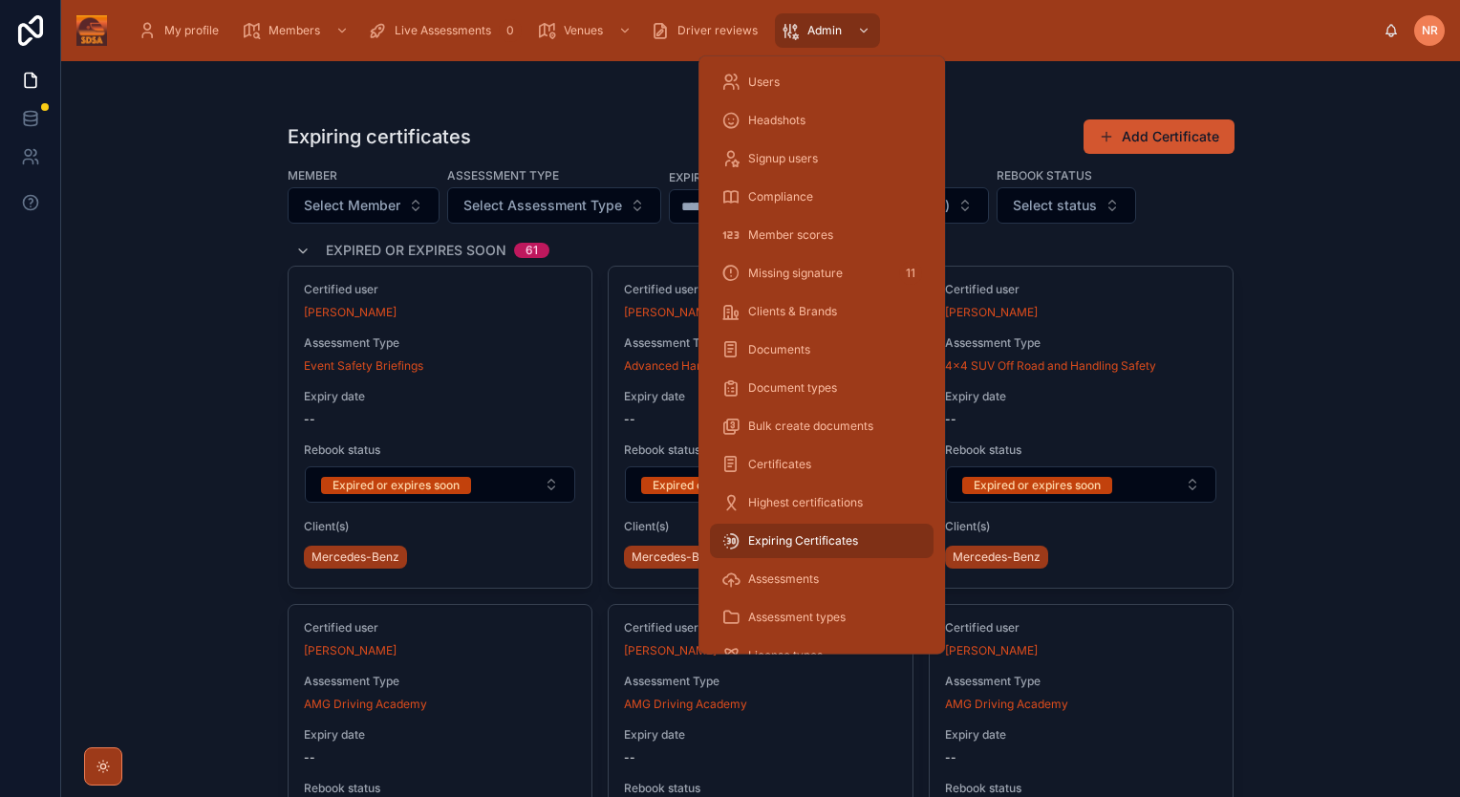
click at [1139, 145] on button "Add Certificate" at bounding box center [1158, 136] width 151 height 34
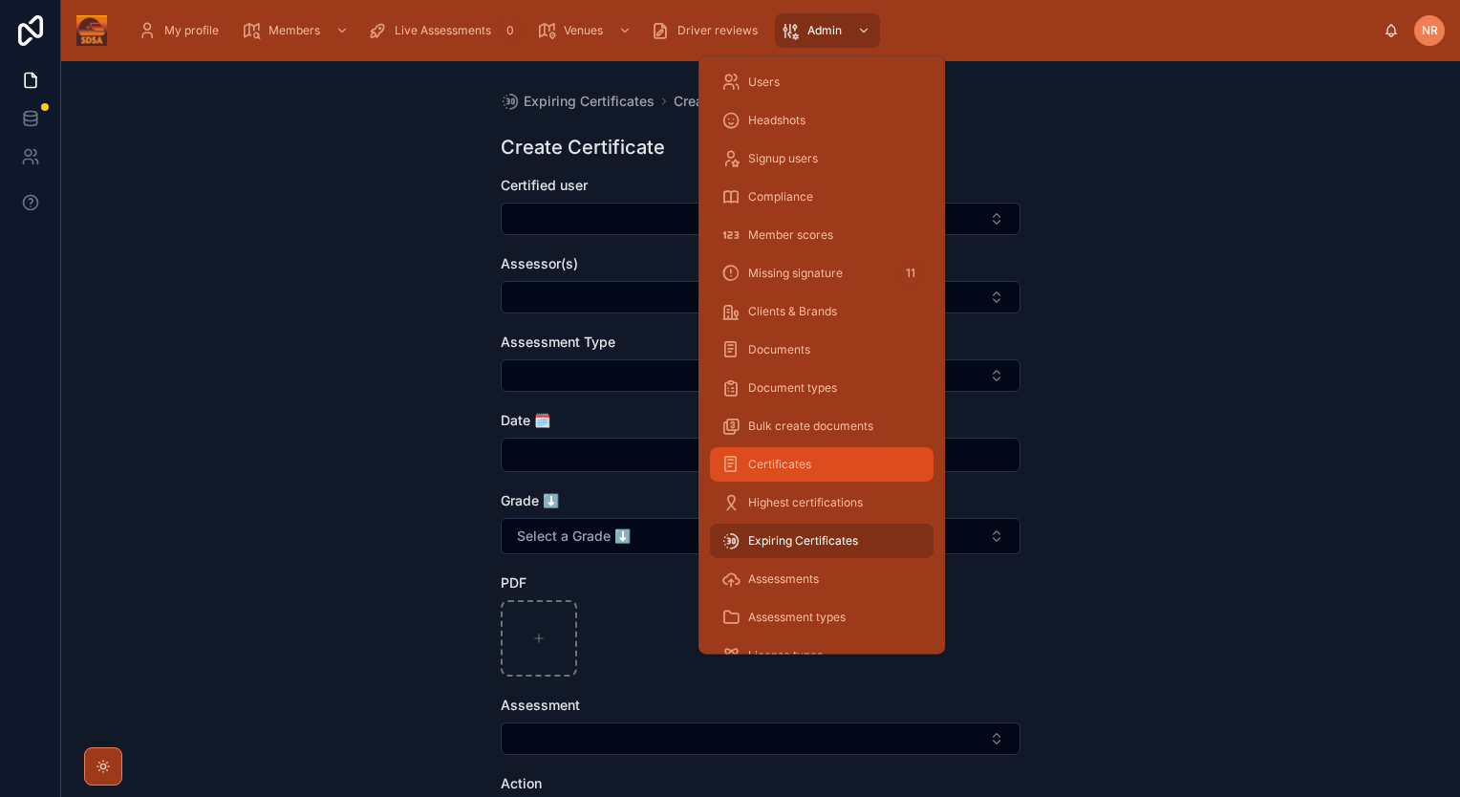
click at [774, 468] on span "Certificates" at bounding box center [779, 464] width 63 height 15
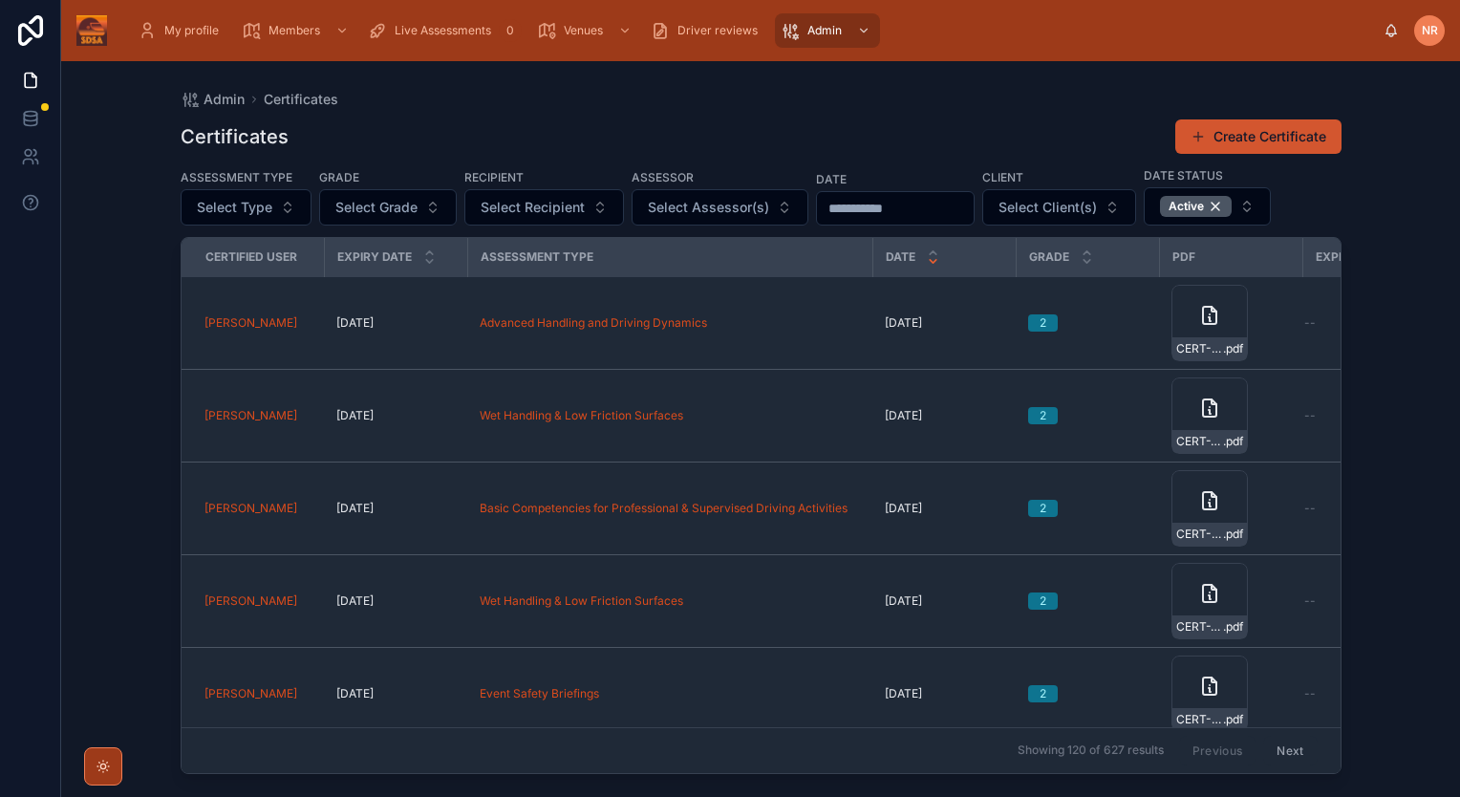
click at [1238, 136] on button "Create Certificate" at bounding box center [1258, 136] width 166 height 34
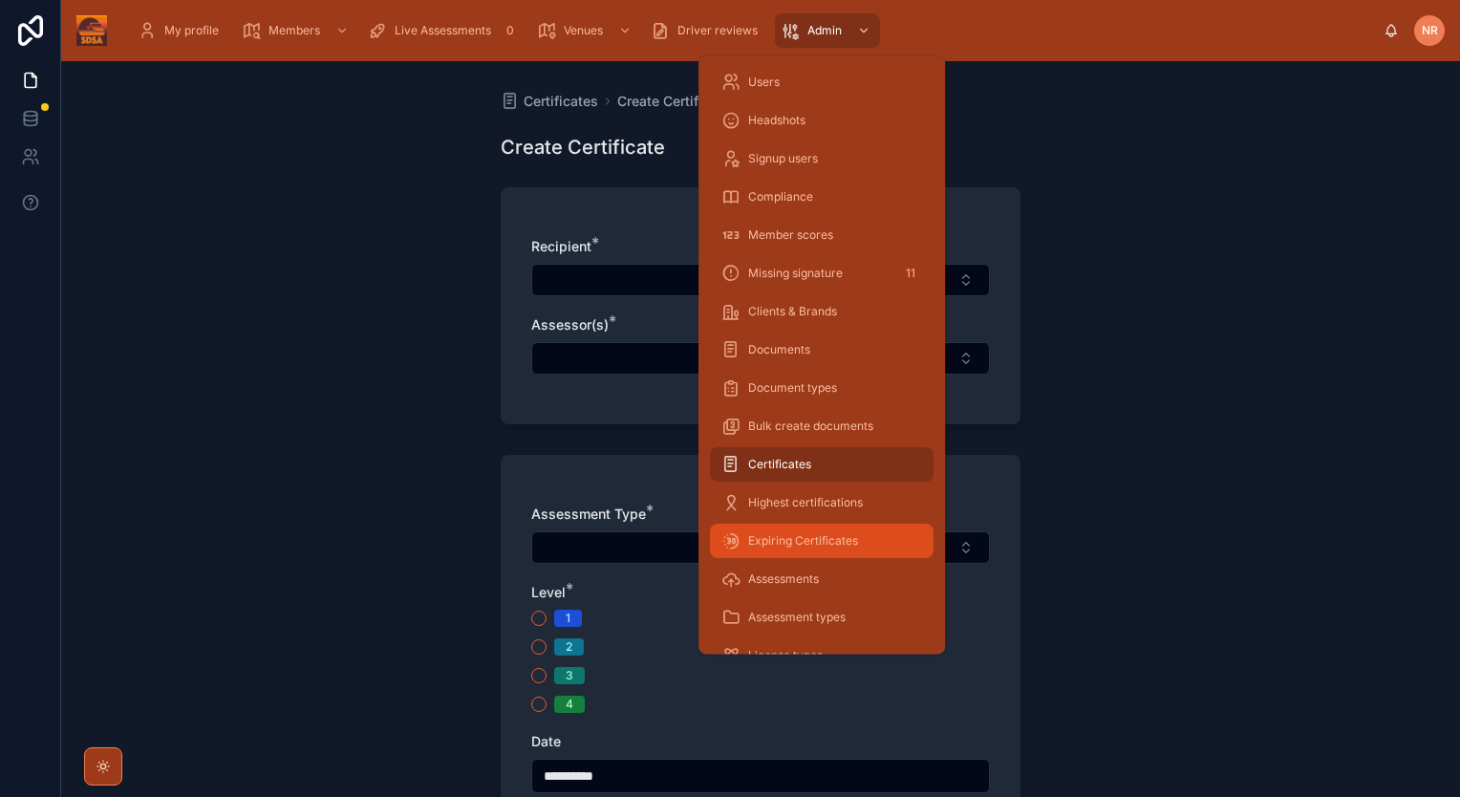
click at [787, 533] on span "Expiring Certificates" at bounding box center [803, 540] width 110 height 15
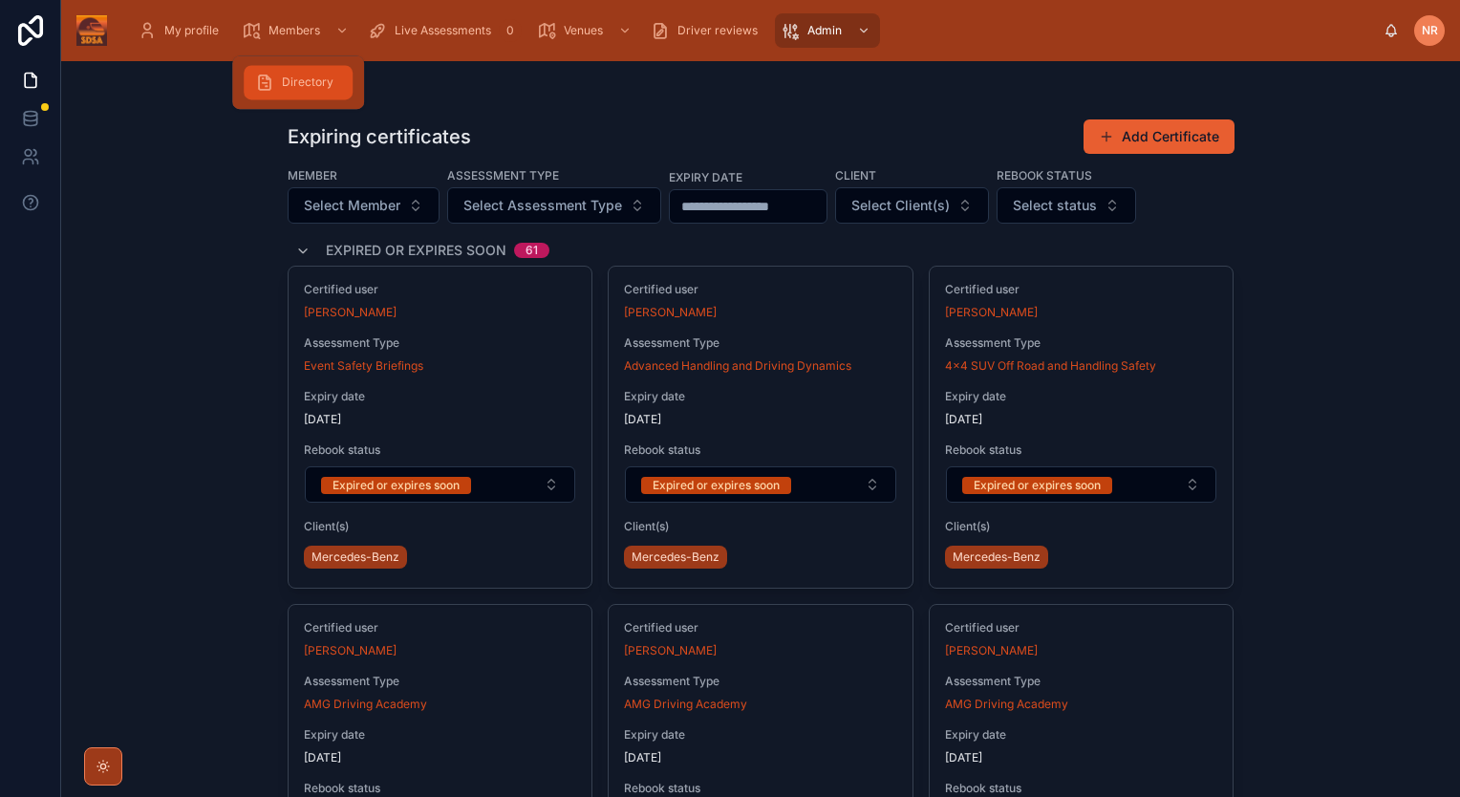
click at [312, 75] on span "Directory" at bounding box center [308, 82] width 52 height 15
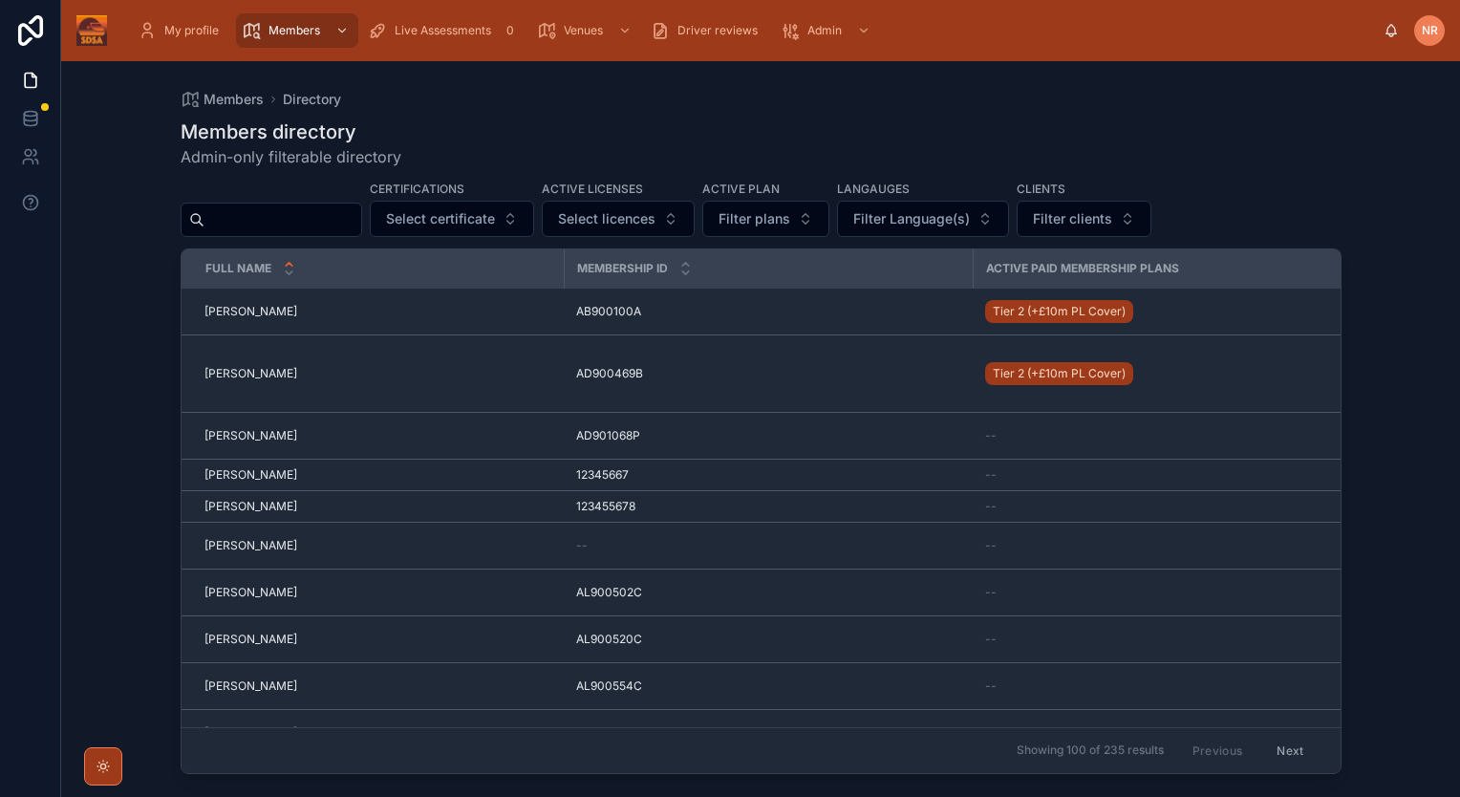
click at [303, 220] on input "text" at bounding box center [282, 219] width 157 height 27
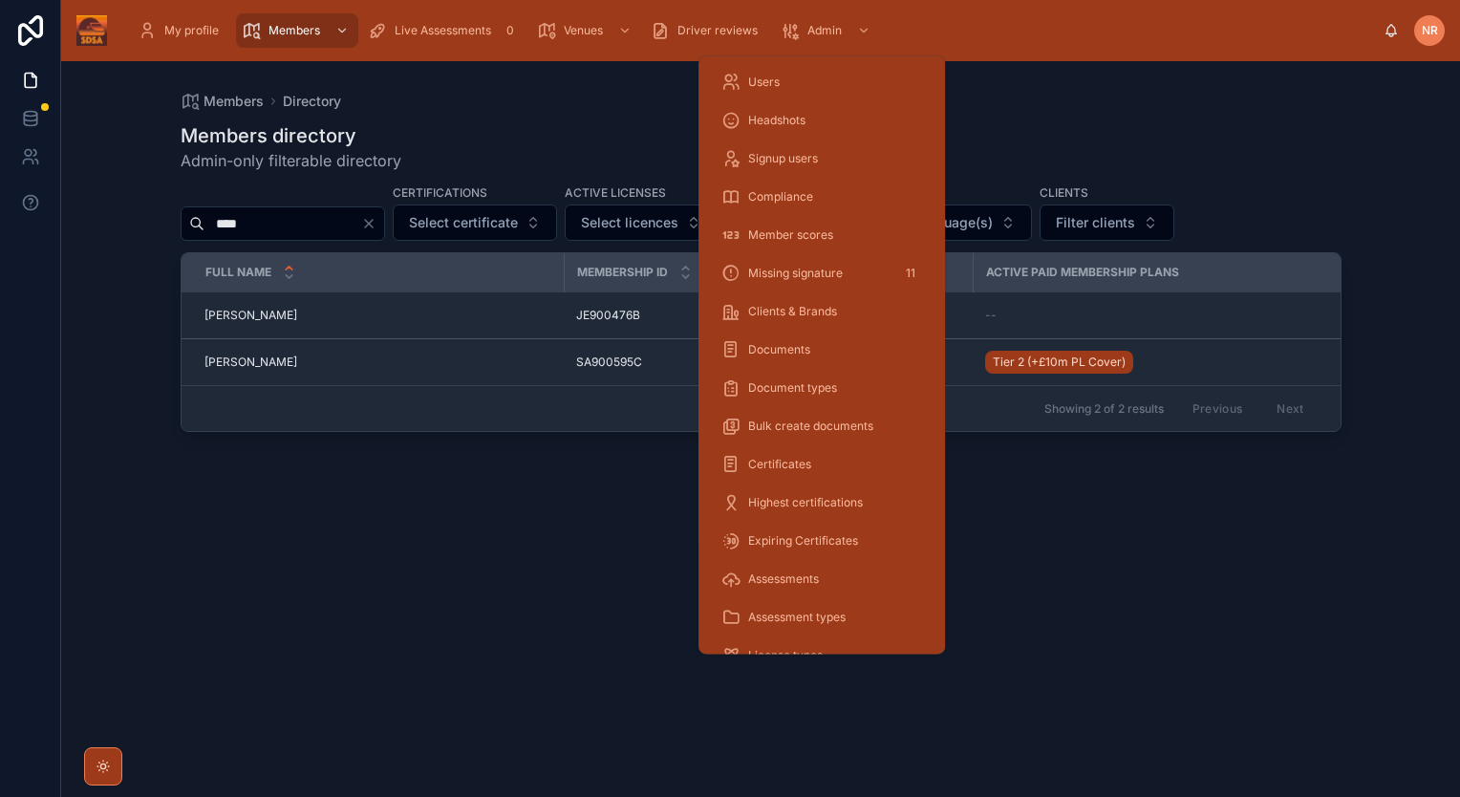
type input "****"
